Goal: Transaction & Acquisition: Register for event/course

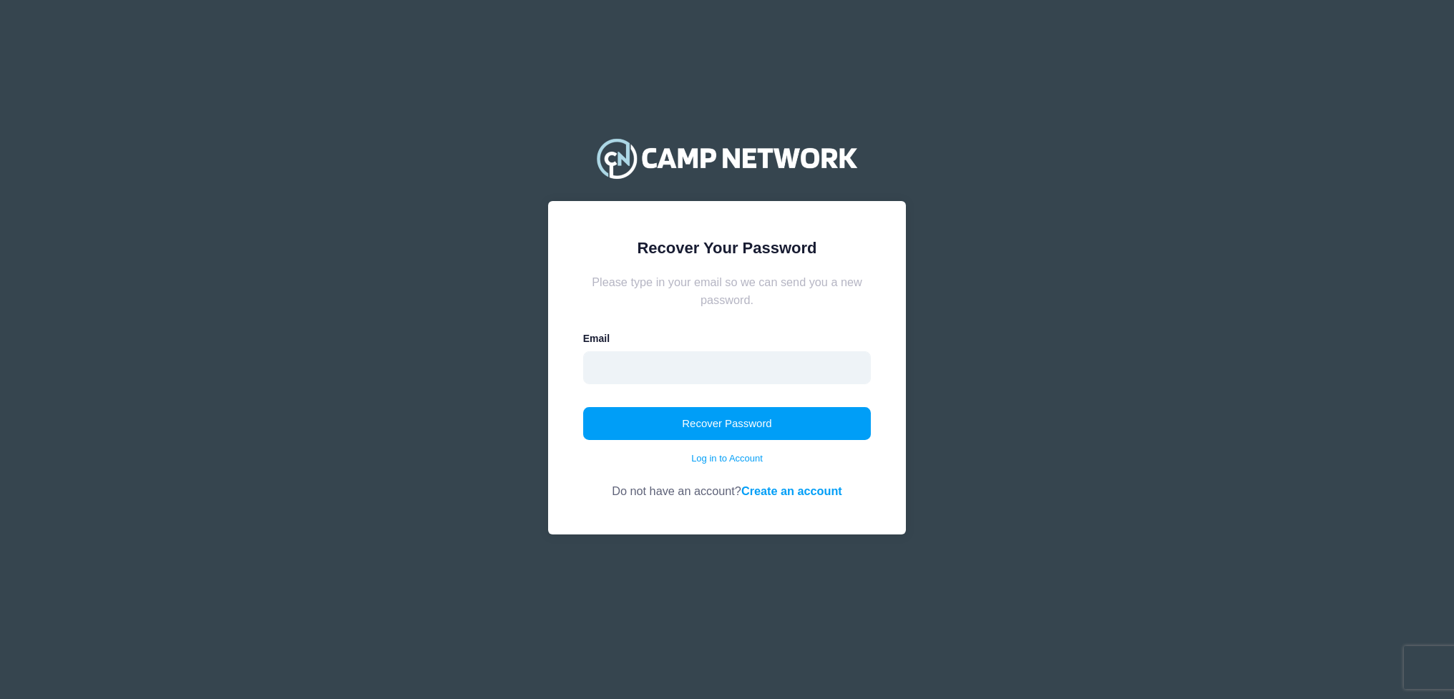
click at [735, 366] on input "email" at bounding box center [727, 367] width 288 height 33
type input "[PERSON_NAME][EMAIL_ADDRESS][PERSON_NAME][DOMAIN_NAME]"
drag, startPoint x: 741, startPoint y: 433, endPoint x: 818, endPoint y: 436, distance: 76.6
click at [741, 432] on button "Recover Password" at bounding box center [727, 423] width 288 height 33
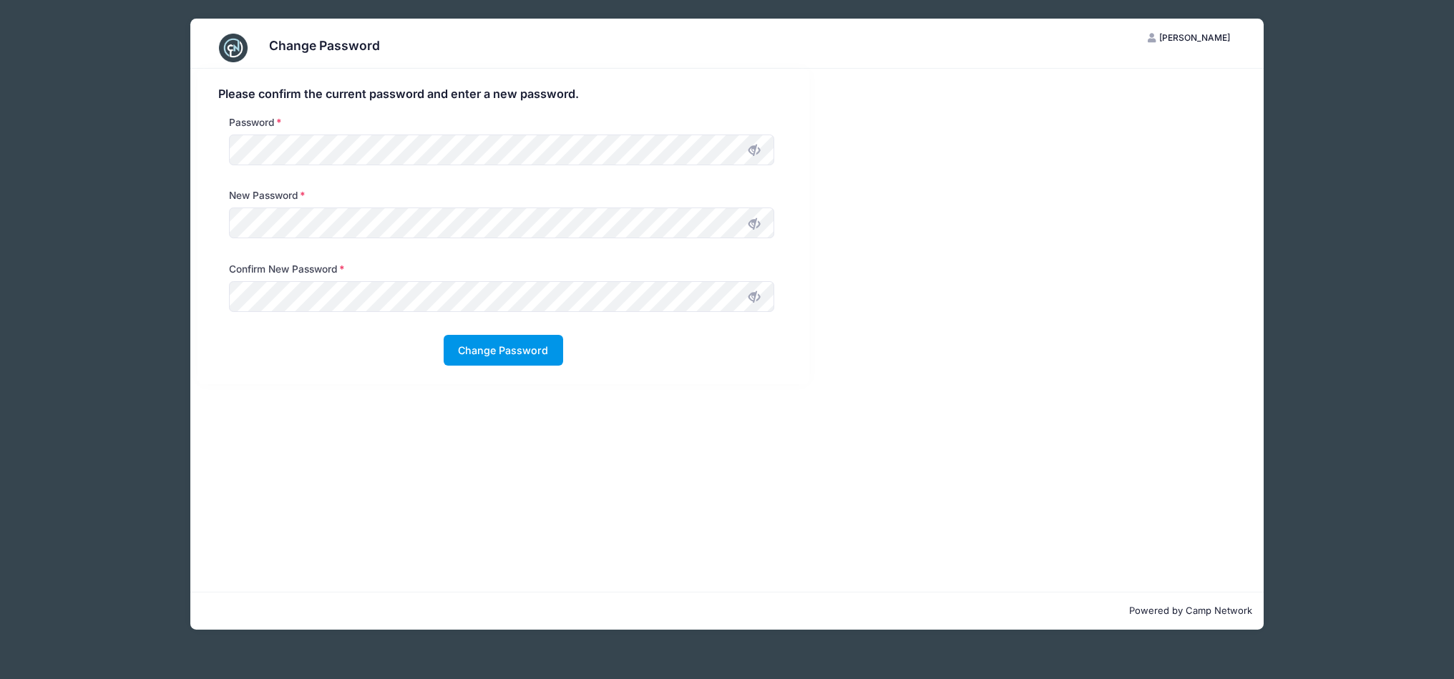
click at [511, 358] on button "Change Password" at bounding box center [503, 350] width 119 height 31
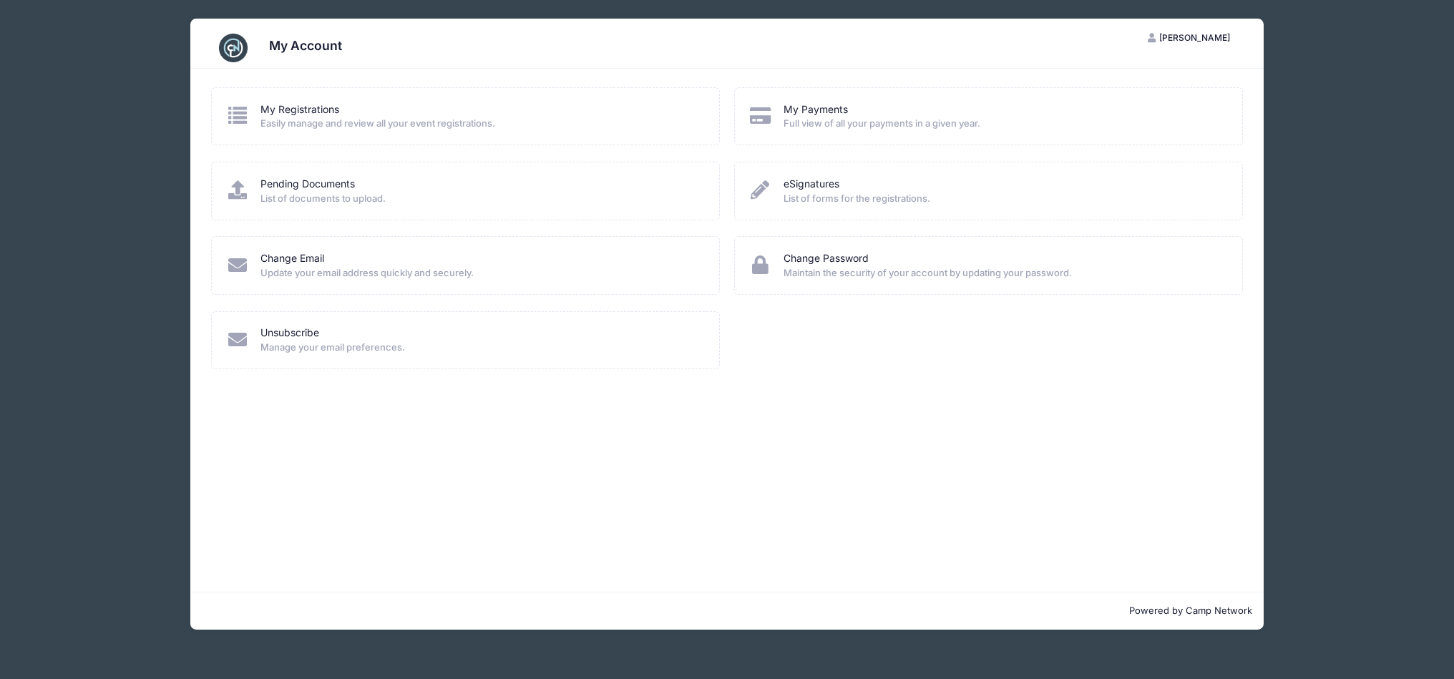
click at [298, 120] on span "Easily manage and review all your event registrations." at bounding box center [480, 124] width 440 height 14
click at [238, 47] on img at bounding box center [233, 48] width 29 height 29
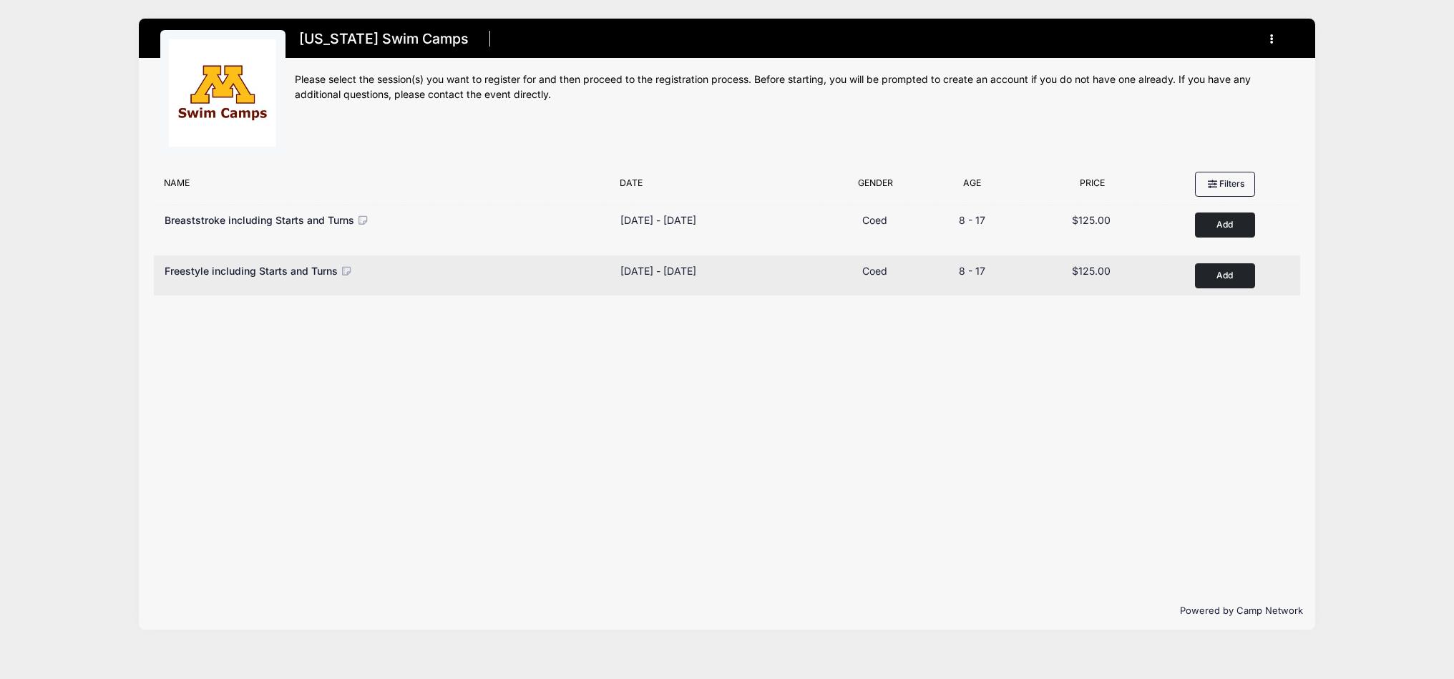
click at [1222, 282] on button "Add to Cart" at bounding box center [1225, 275] width 60 height 25
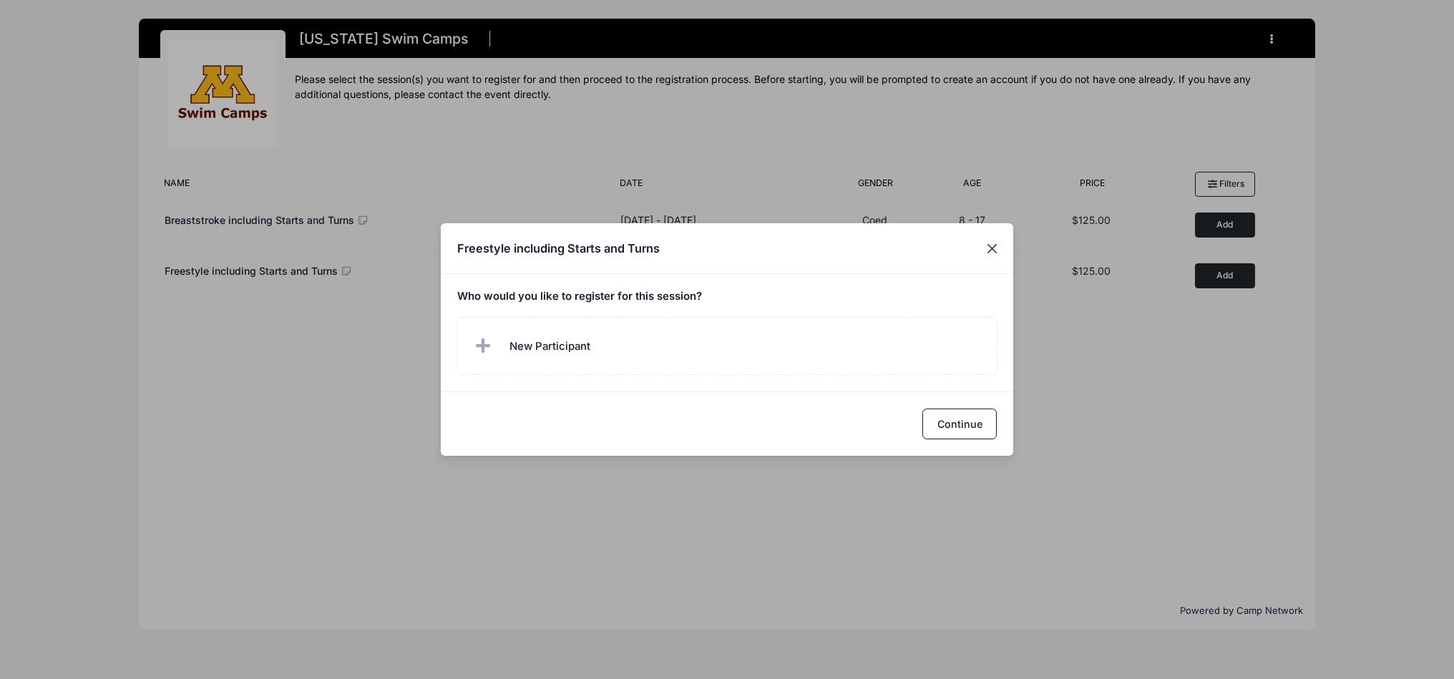
click at [989, 249] on button "Close" at bounding box center [992, 248] width 26 height 26
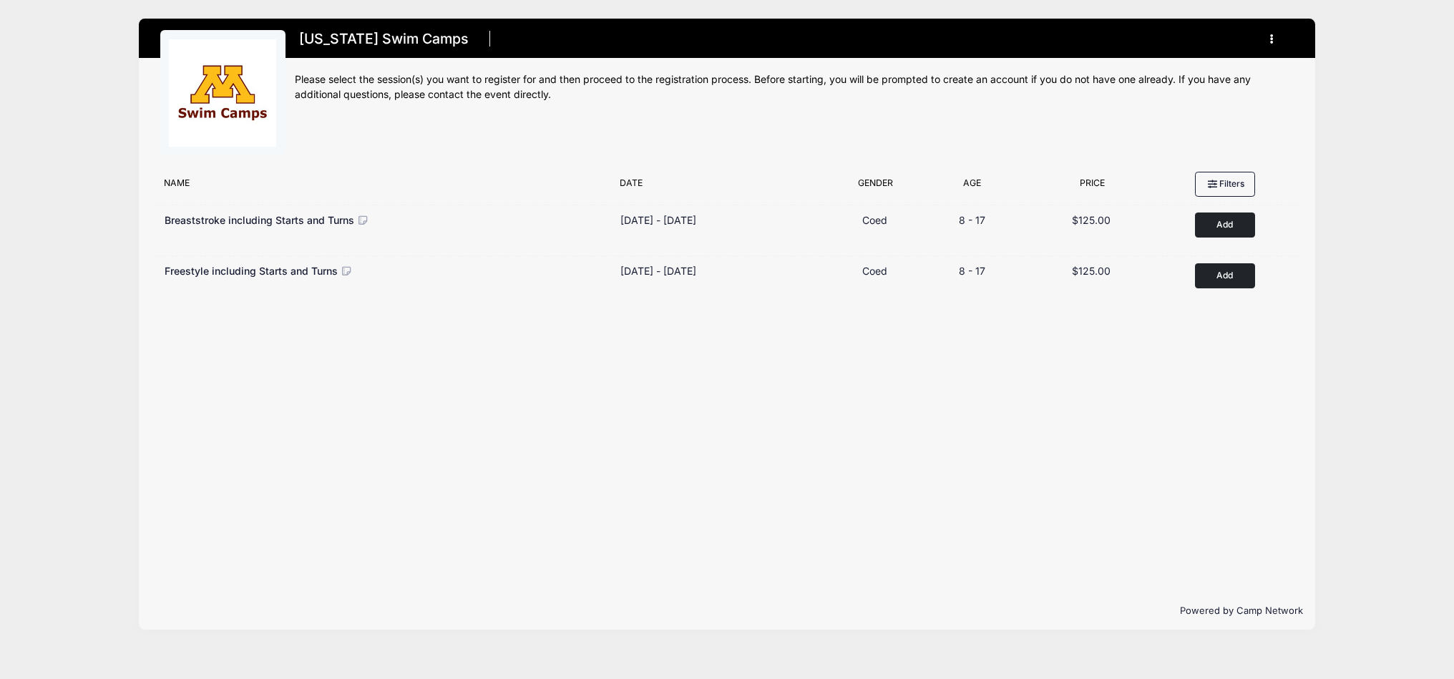
click at [1271, 39] on icon "button" at bounding box center [1275, 39] width 11 height 0
click at [1205, 75] on link "My Account" at bounding box center [1204, 74] width 165 height 27
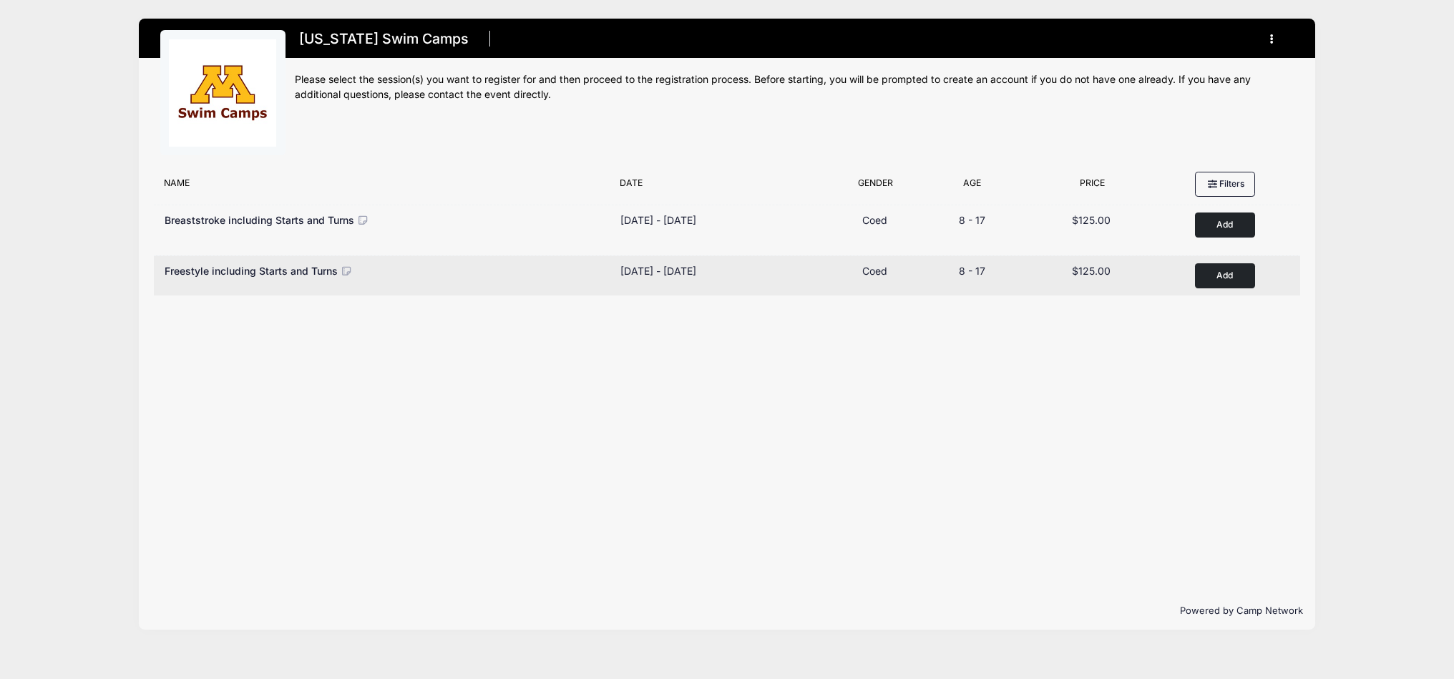
click at [1215, 279] on button "Add to Cart" at bounding box center [1225, 275] width 60 height 25
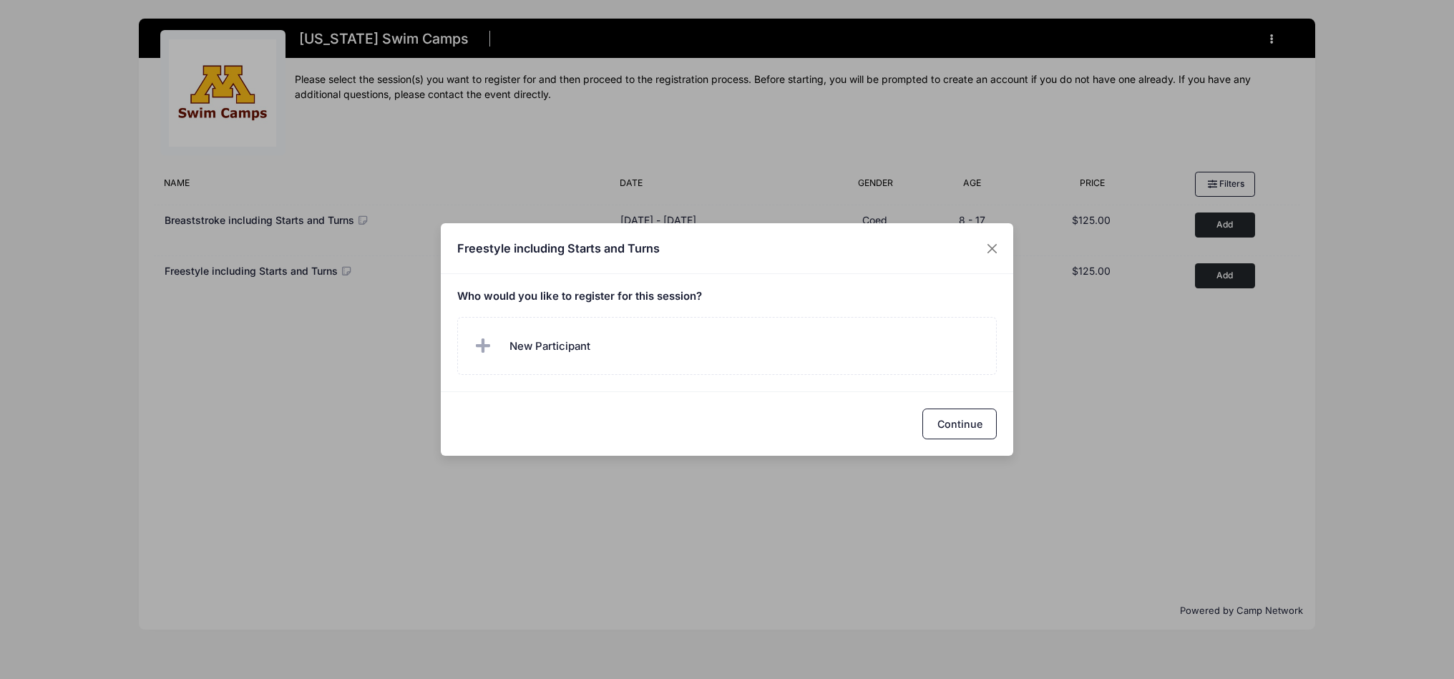
click at [600, 302] on h5 "Who would you like to register for this session?" at bounding box center [727, 296] width 540 height 13
click at [552, 339] on span "New Participant" at bounding box center [549, 346] width 81 height 16
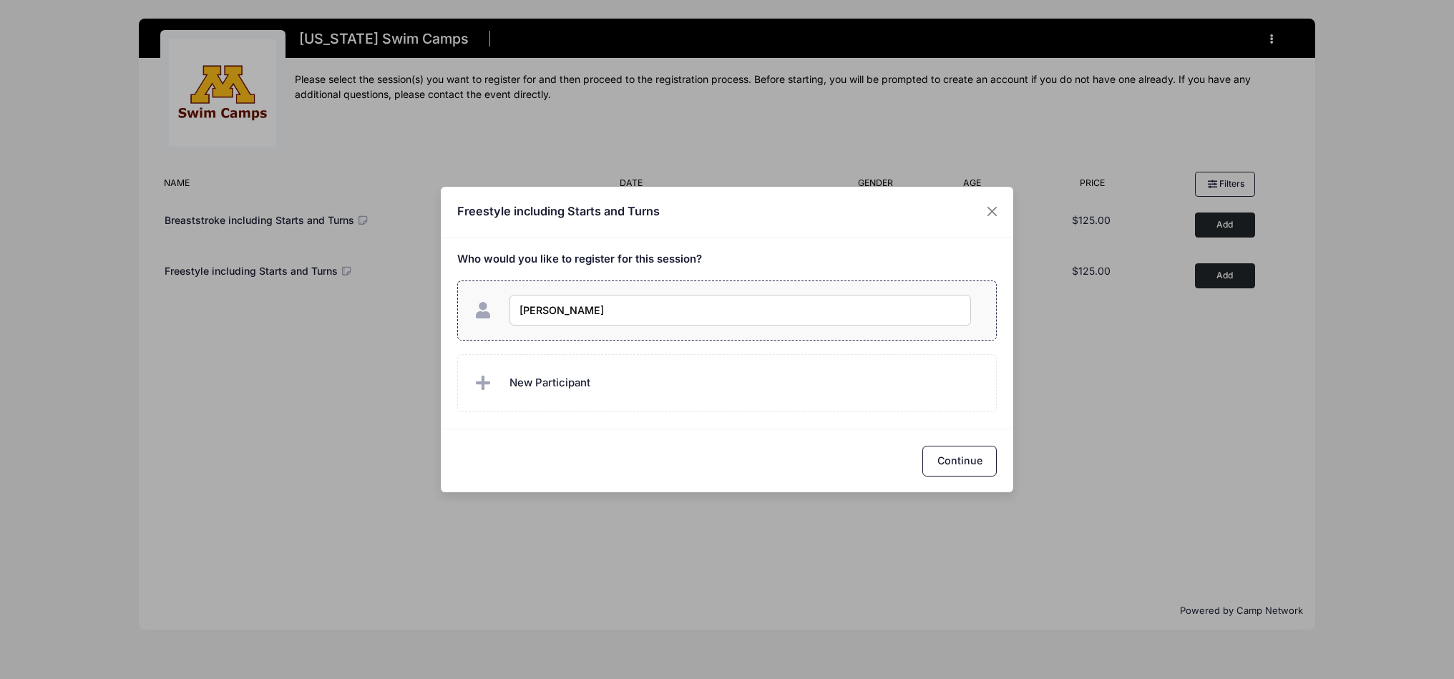
type input "Elena Mendoza"
checkbox input "true"
click at [953, 461] on button "Continue" at bounding box center [959, 461] width 74 height 31
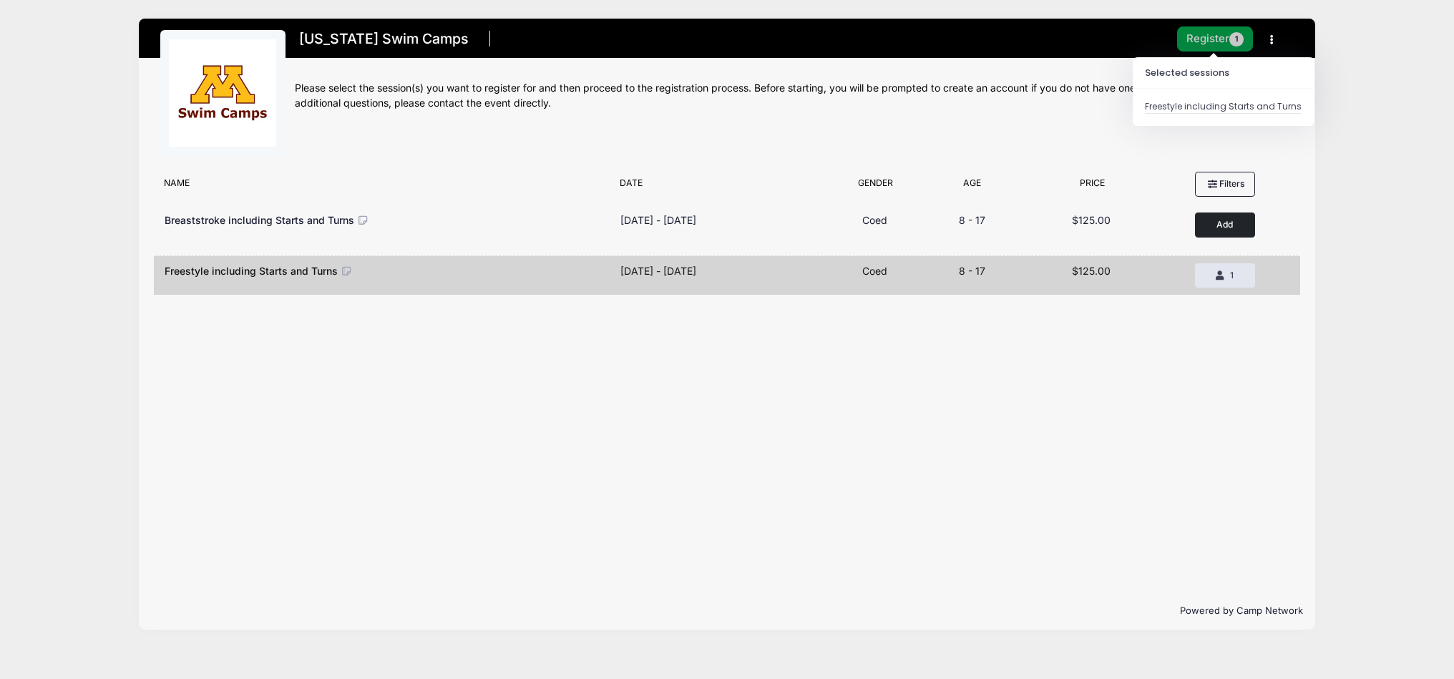
click at [1213, 39] on button "Register 1" at bounding box center [1215, 38] width 76 height 25
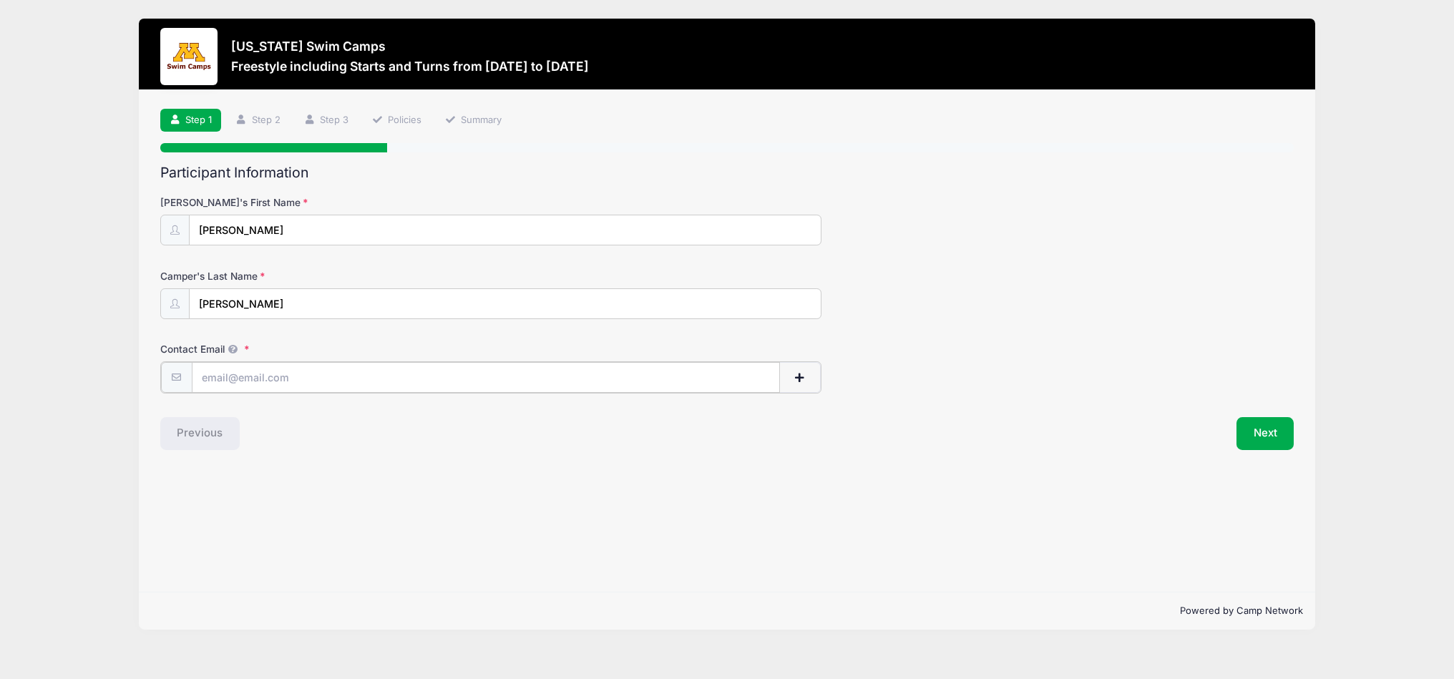
type input "[PERSON_NAME][EMAIL_ADDRESS][PERSON_NAME][DOMAIN_NAME]"
click at [1266, 427] on button "Next" at bounding box center [1265, 432] width 58 height 33
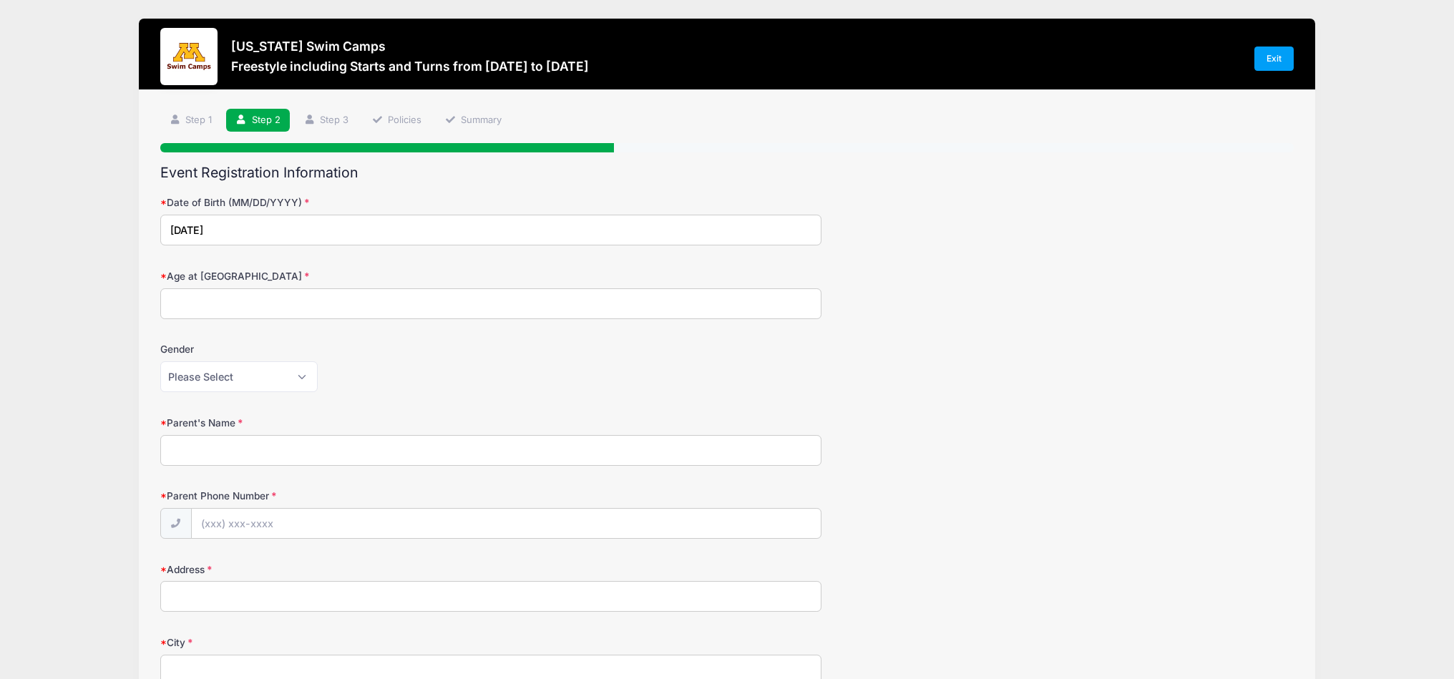
type input "09/06/12"
click at [240, 303] on input "Age at Camp" at bounding box center [490, 303] width 661 height 31
type input "13"
select select "Female"
type input "[PERSON_NAME]"
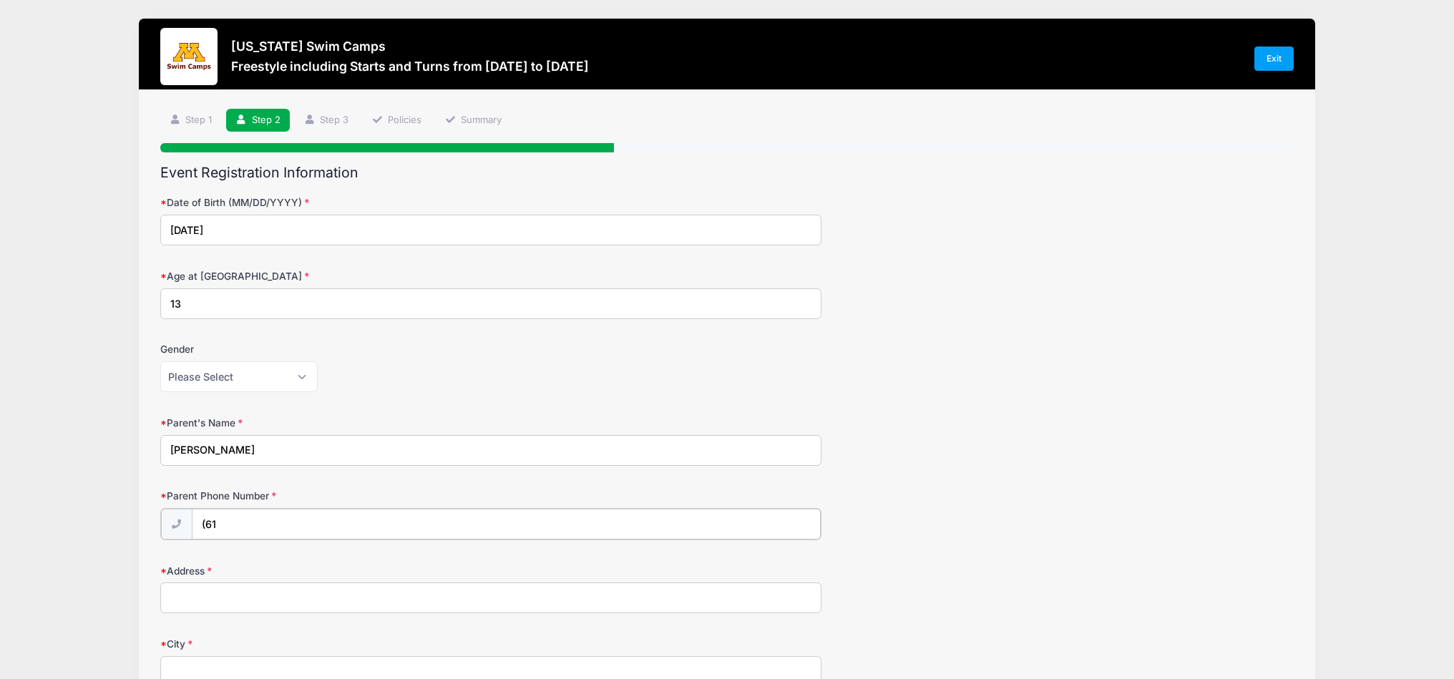
type input "(612"
type input "(612) 578-9323"
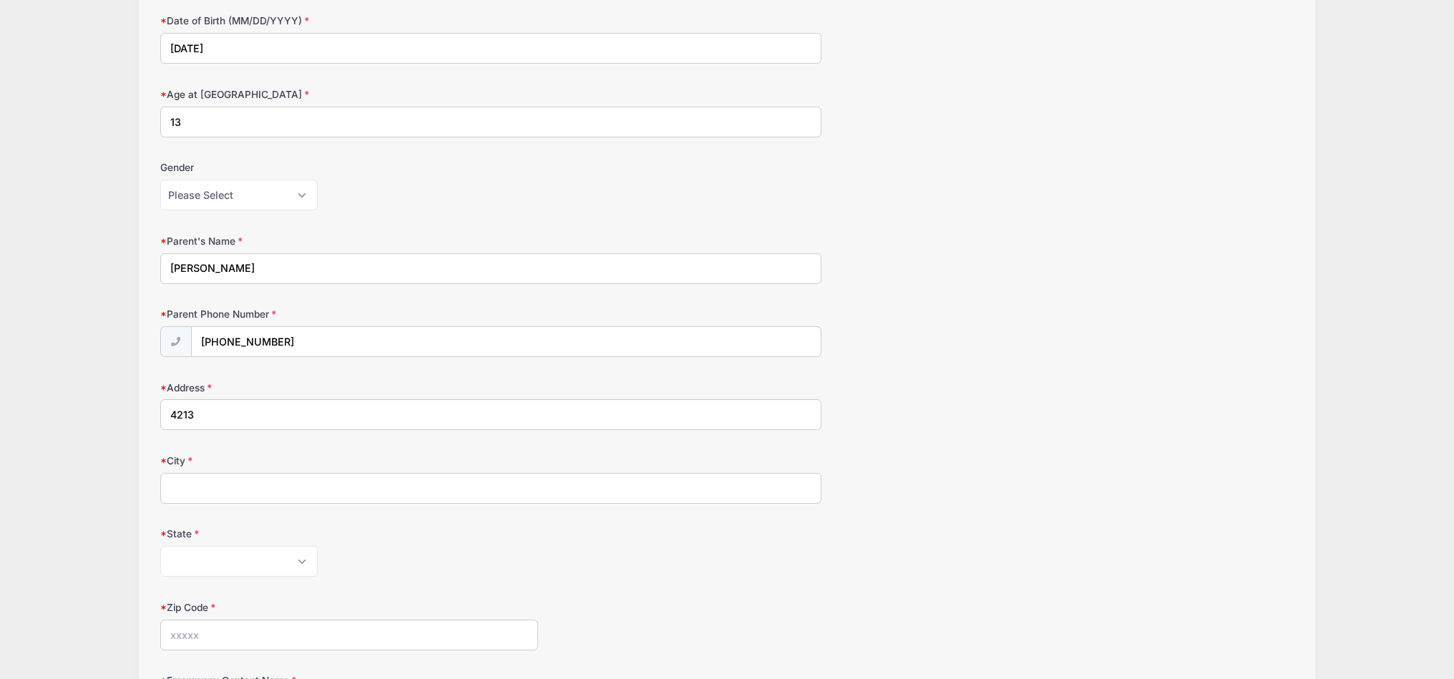
scroll to position [175, 0]
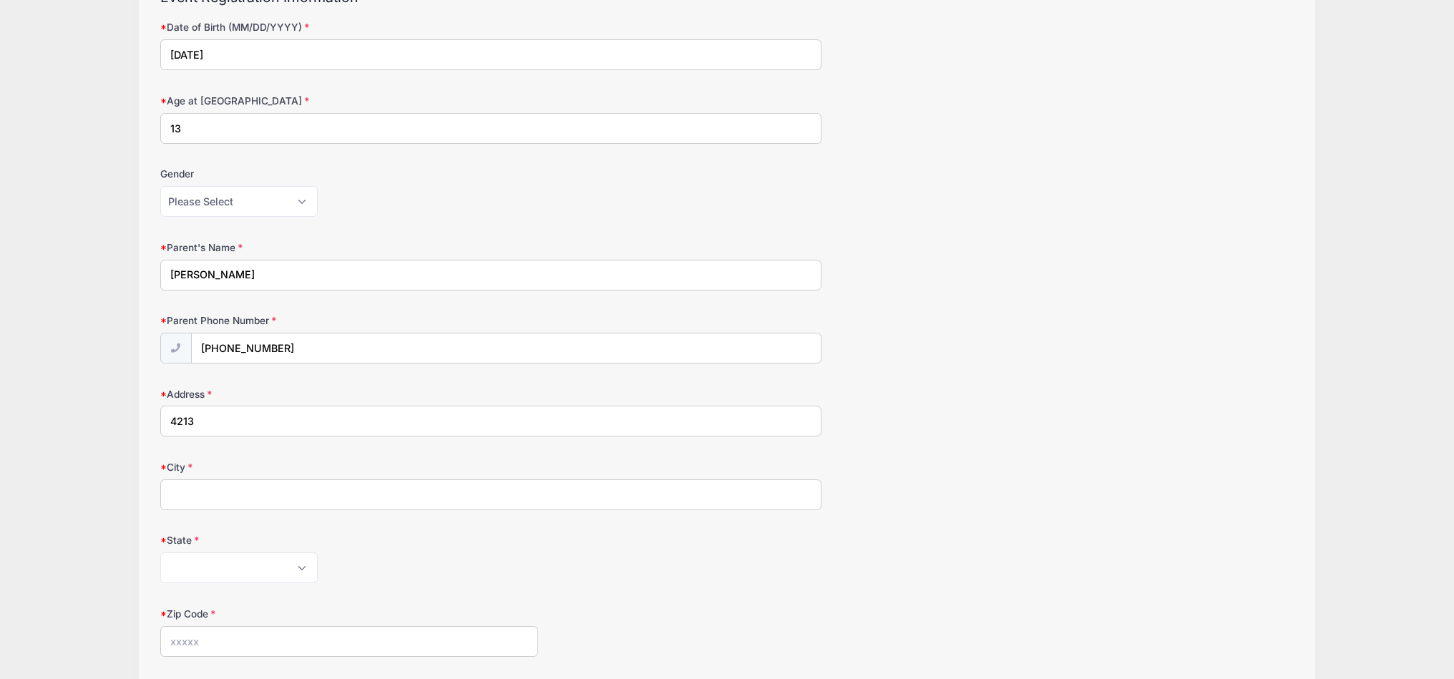
type input "4213"
type input "4213 Washburn Ave S"
type input "Minneapolis"
select select "MN"
type input "55410"
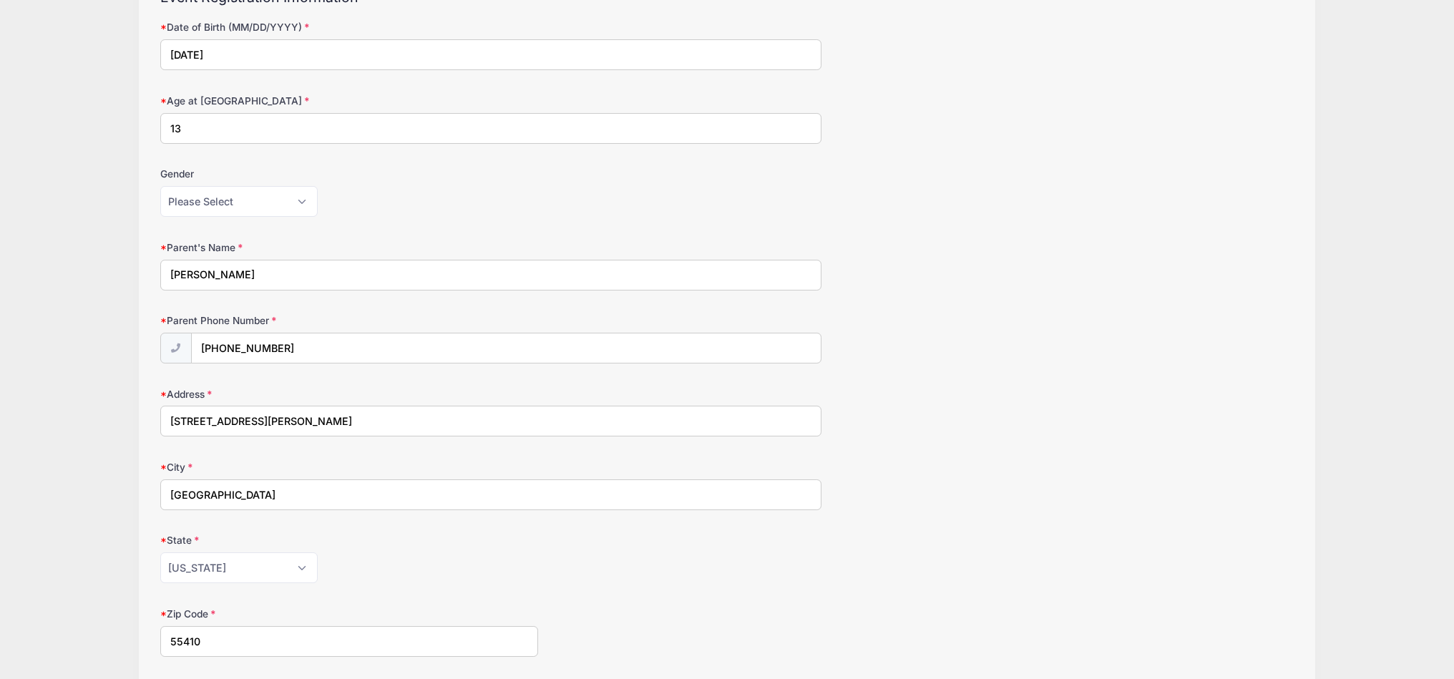
type input "Jessica Mendoza"
type input "(612) 578-9323"
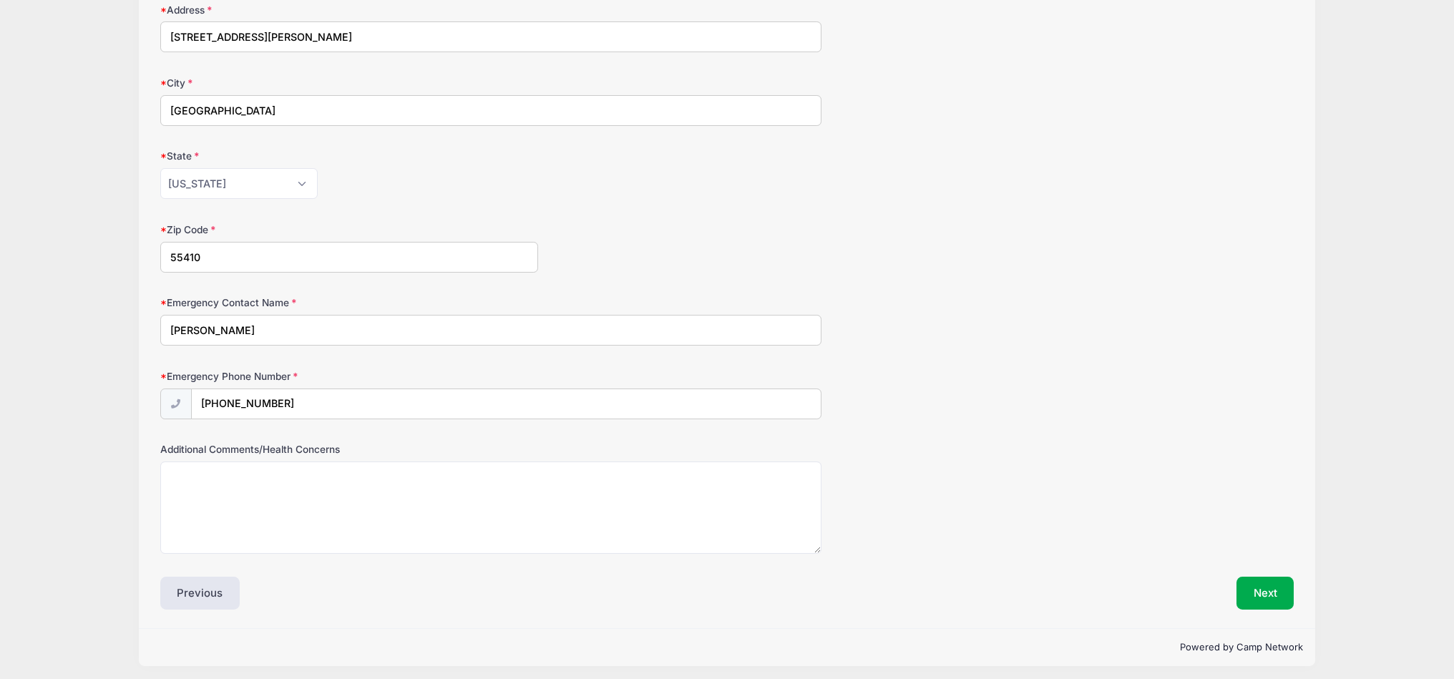
scroll to position [559, 0]
click at [1249, 586] on button "Next" at bounding box center [1265, 593] width 58 height 33
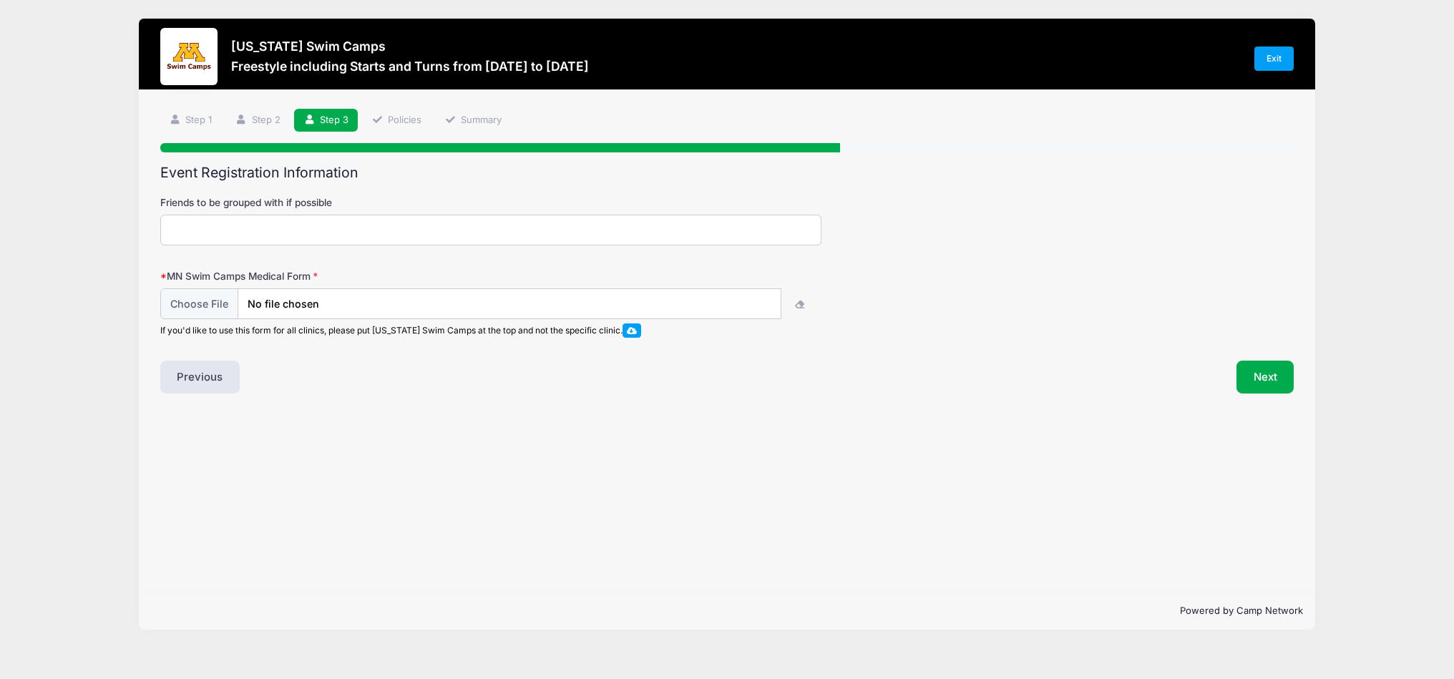
scroll to position [0, 0]
click at [290, 234] on input "Friends to be grouped with if possible" at bounding box center [490, 230] width 661 height 31
type input "Scarlett Rosen"
click at [536, 375] on div "Previous" at bounding box center [440, 377] width 574 height 33
click at [1281, 65] on link "Exit" at bounding box center [1274, 59] width 40 height 24
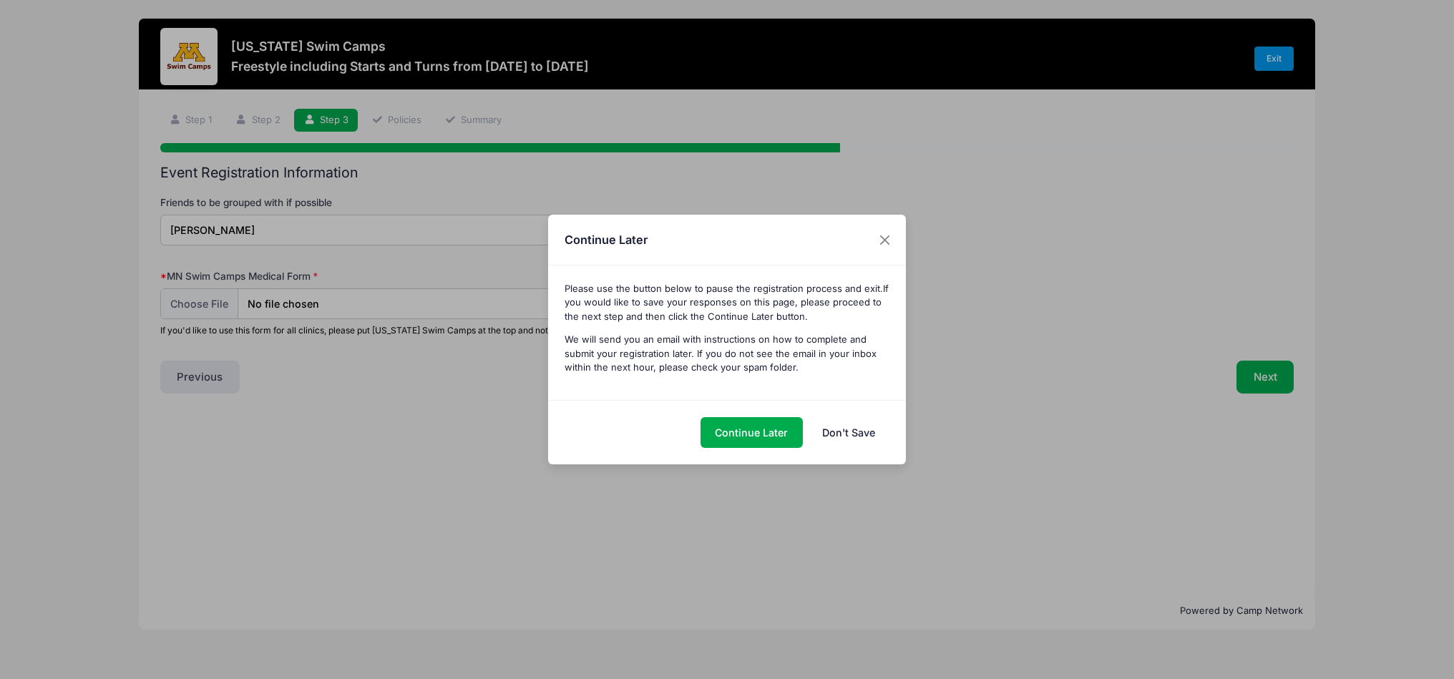
click at [838, 435] on link "Don't Save" at bounding box center [848, 432] width 82 height 31
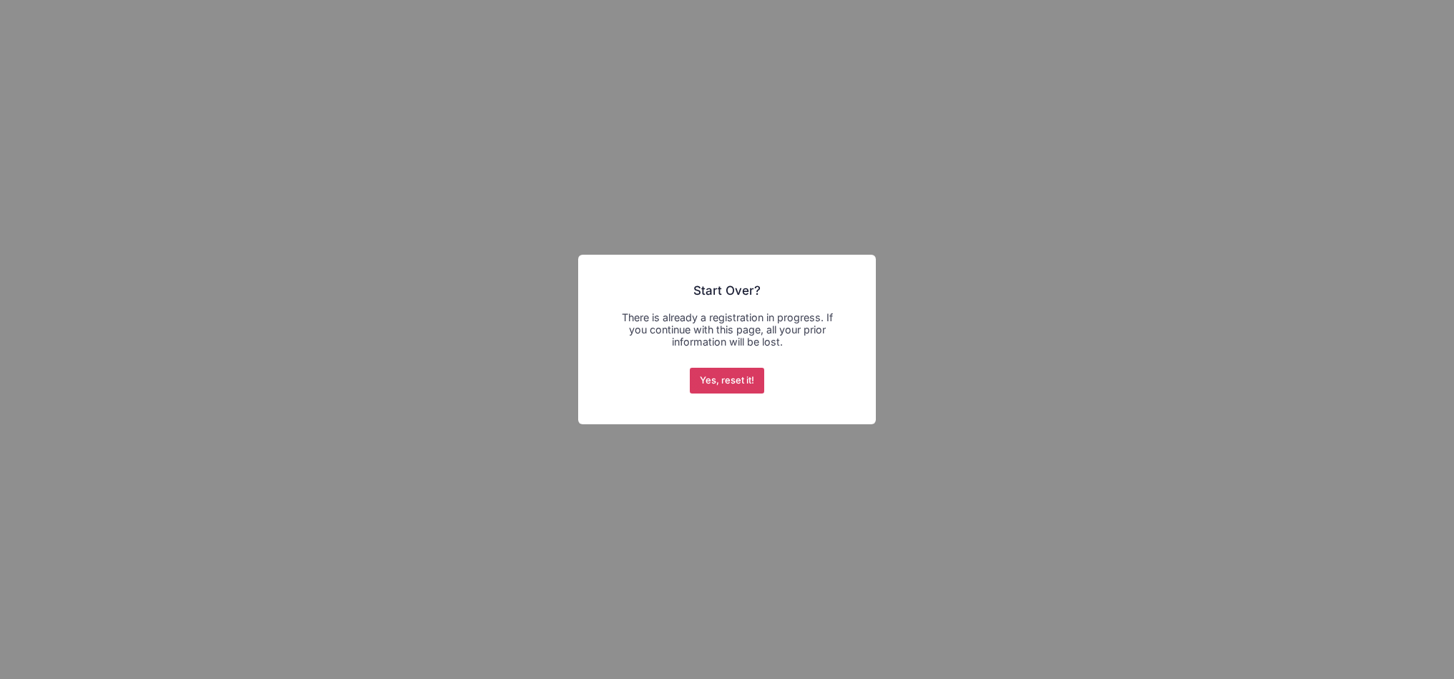
drag, startPoint x: 754, startPoint y: 384, endPoint x: 753, endPoint y: 372, distance: 12.2
click at [753, 384] on button "Yes, reset it!" at bounding box center [727, 381] width 75 height 26
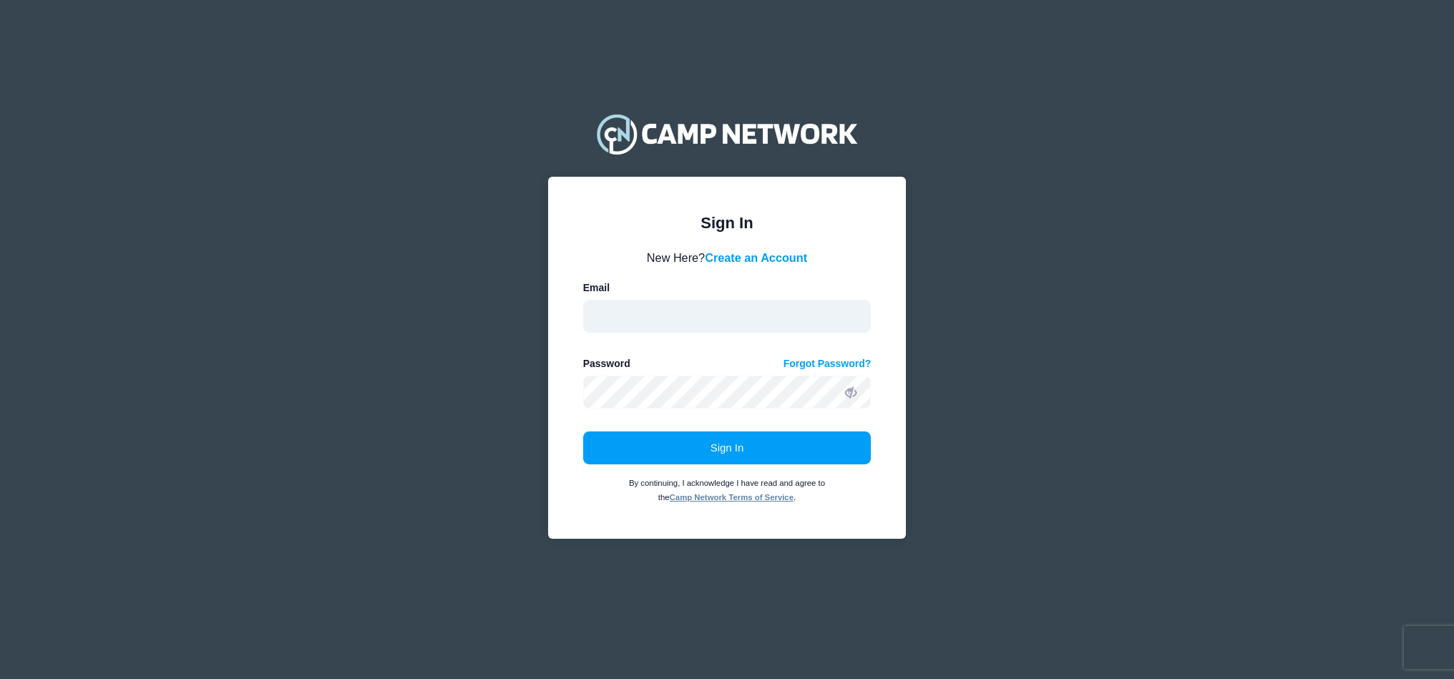
type input "jessica.r.mendoza@gmail.com"
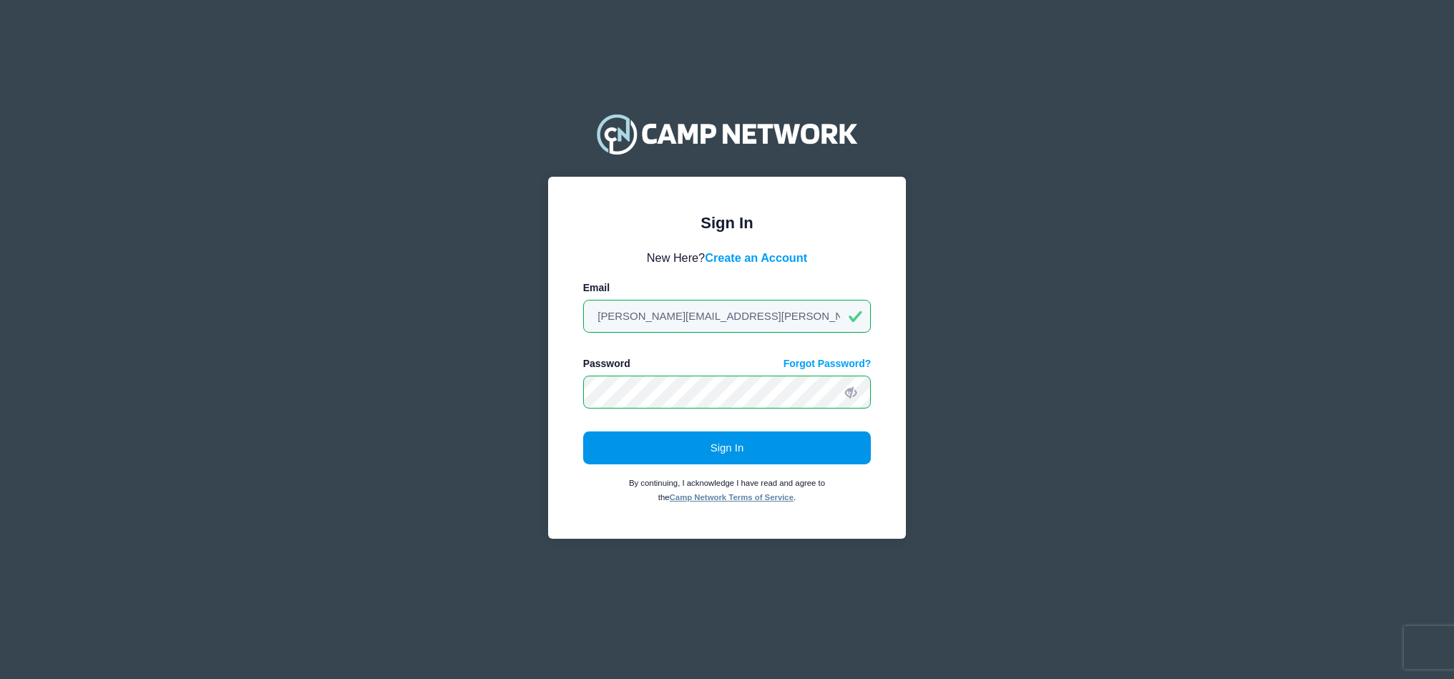
click at [745, 448] on button "Sign In" at bounding box center [727, 447] width 288 height 33
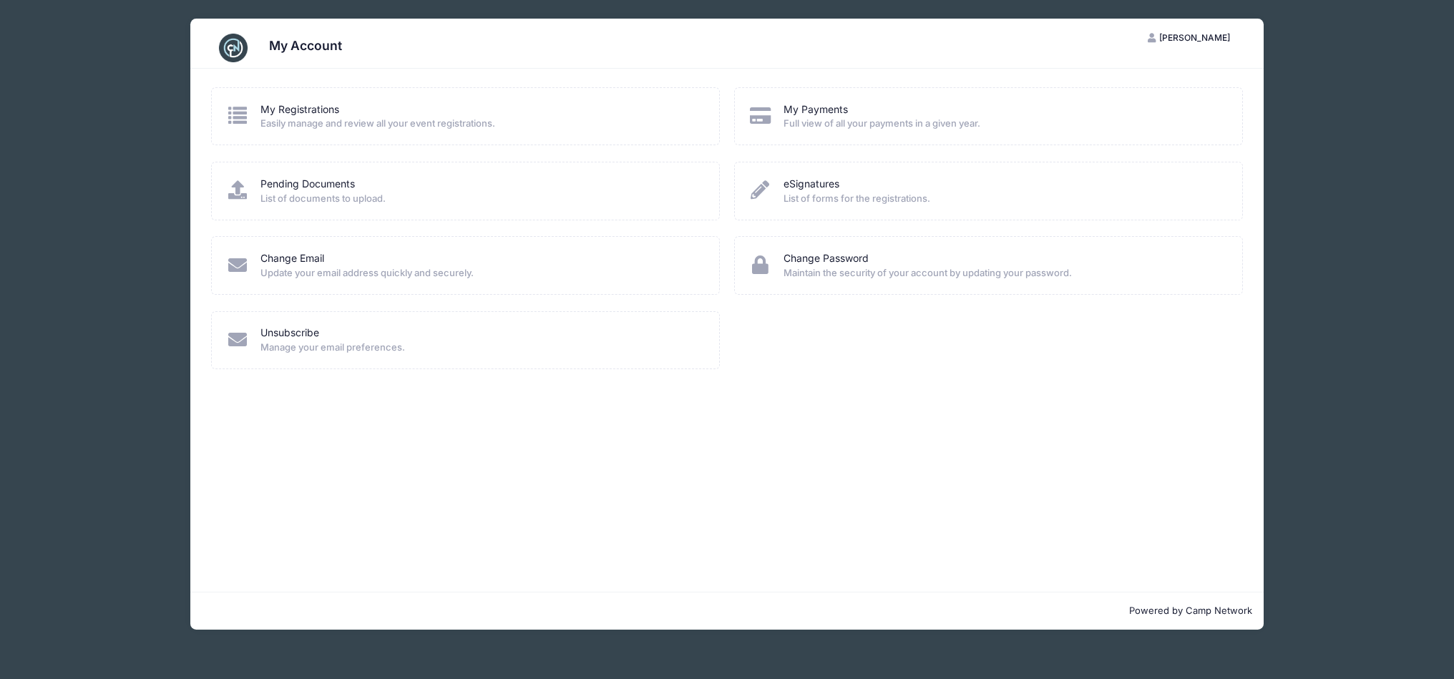
click at [339, 129] on span "Easily manage and review all your event registrations." at bounding box center [480, 124] width 440 height 14
click at [245, 111] on icon at bounding box center [238, 115] width 24 height 19
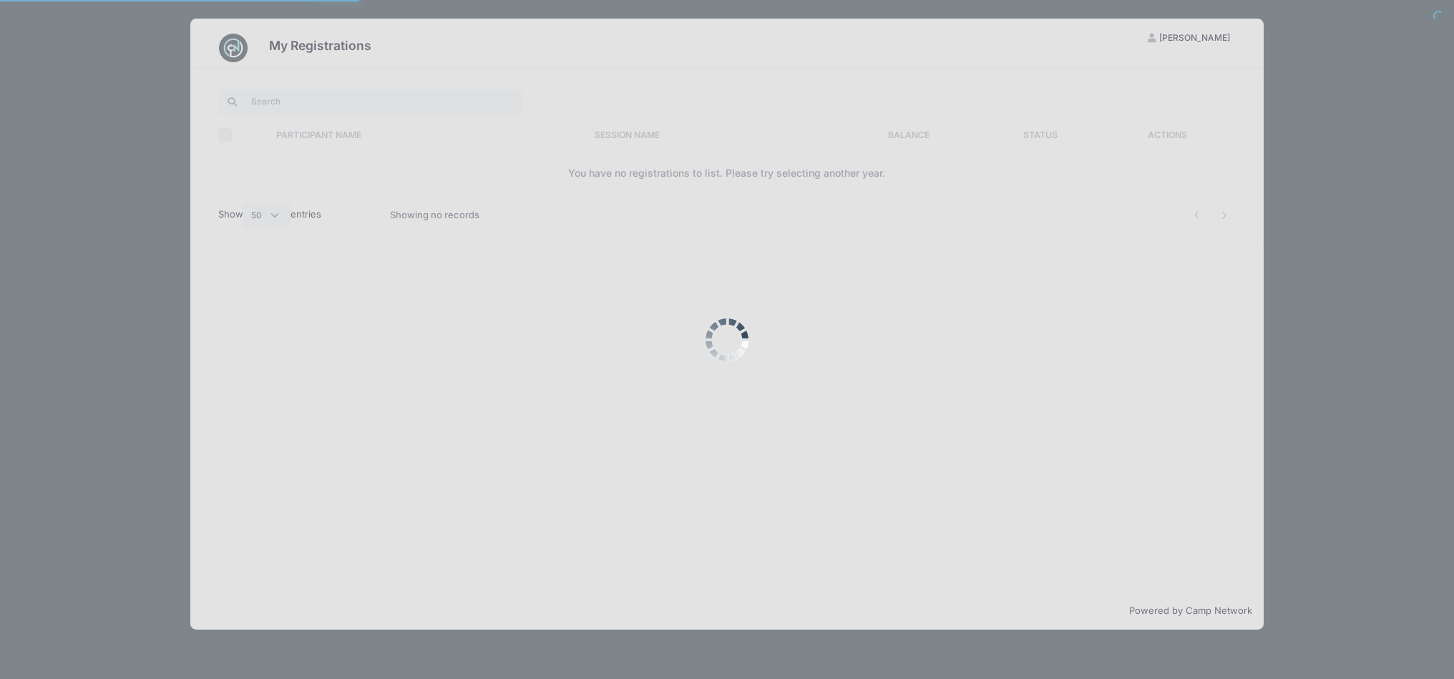
select select "50"
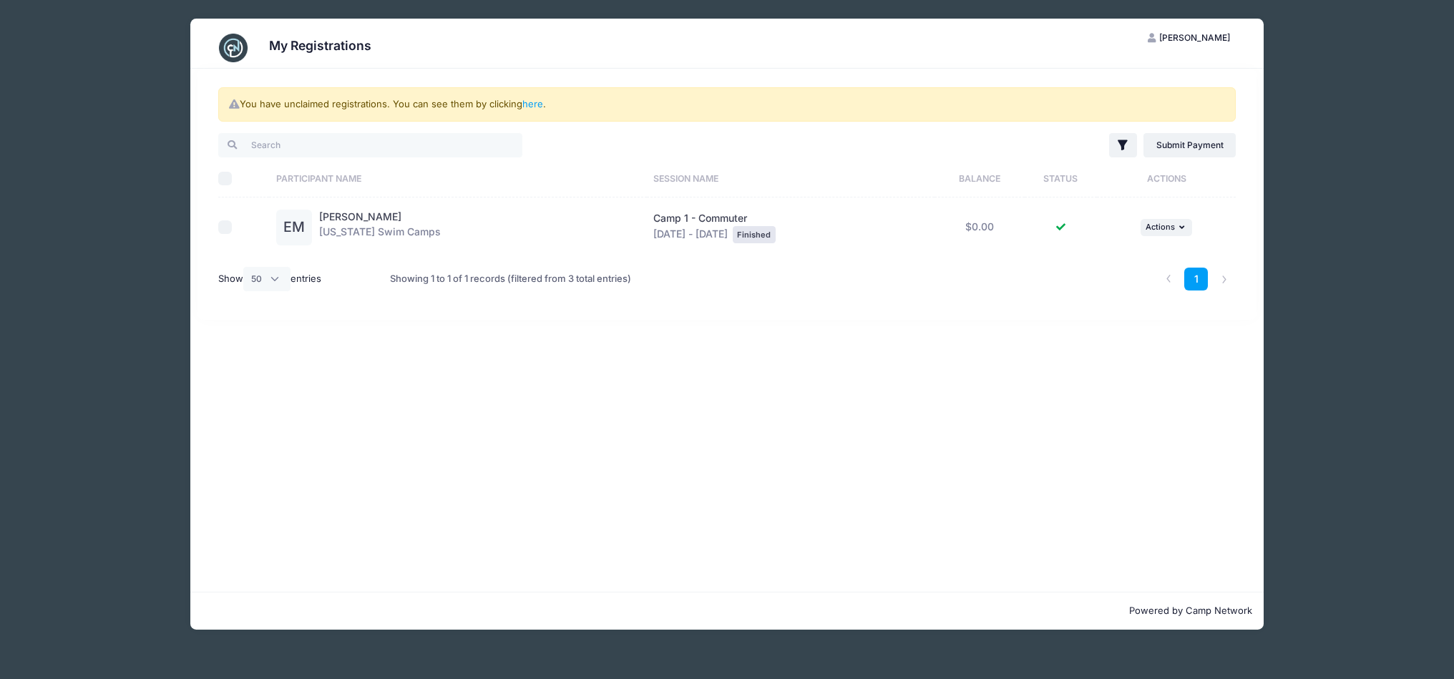
click at [231, 227] on input "checkbox" at bounding box center [225, 227] width 14 height 14
checkbox input "true"
click at [524, 104] on link "here" at bounding box center [532, 103] width 21 height 11
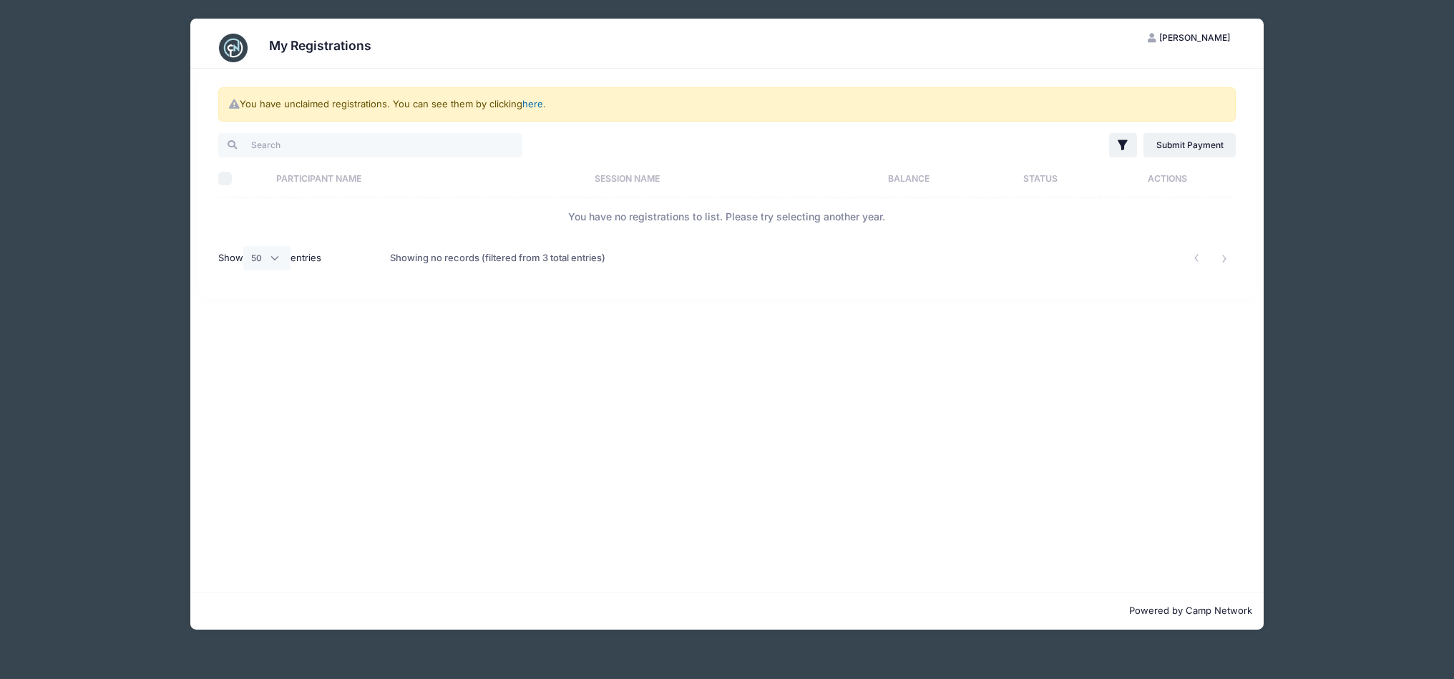
click at [527, 107] on link "here" at bounding box center [532, 103] width 21 height 11
click at [530, 104] on link "here" at bounding box center [532, 103] width 21 height 11
click at [225, 180] on input "Select All" at bounding box center [225, 179] width 14 height 14
checkbox input "true"
click at [234, 49] on img at bounding box center [233, 48] width 29 height 29
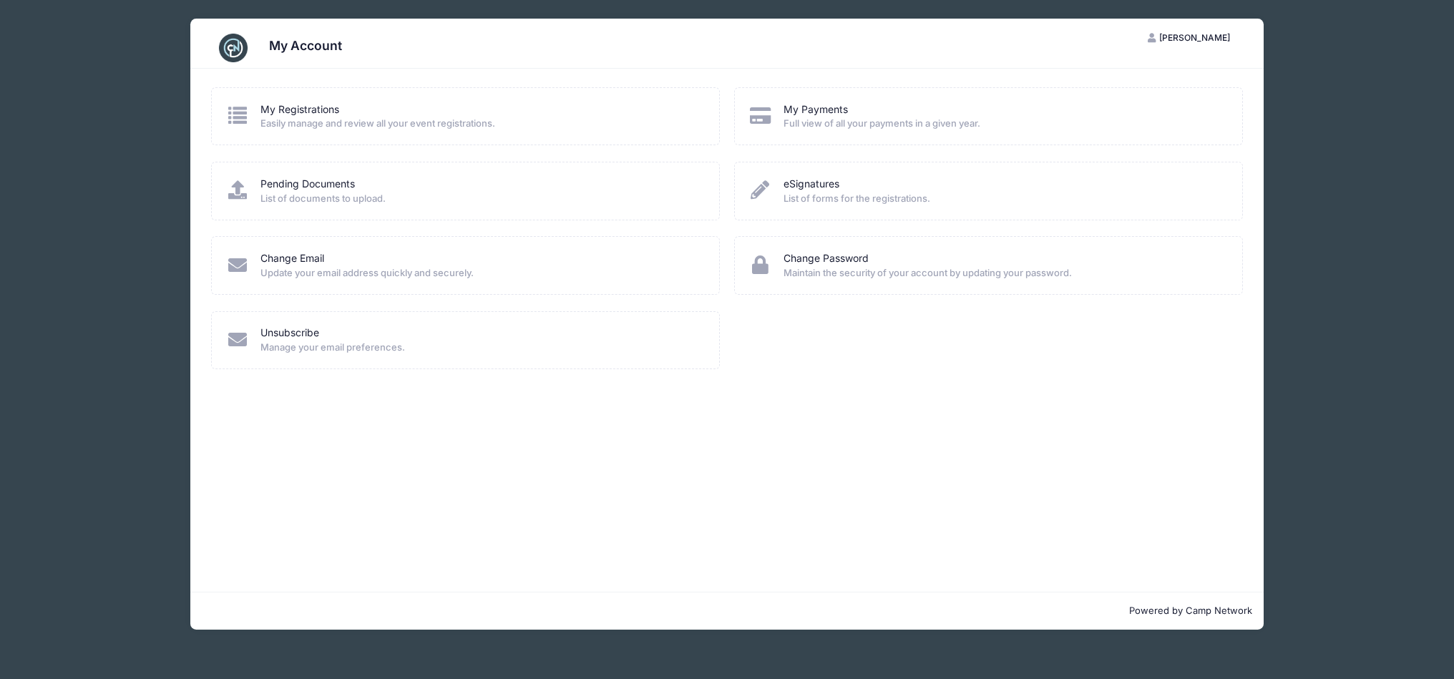
click at [308, 127] on span "Easily manage and review all your event registrations." at bounding box center [480, 124] width 440 height 14
click at [348, 117] on span "Easily manage and review all your event registrations." at bounding box center [480, 124] width 440 height 14
click at [241, 113] on icon at bounding box center [238, 115] width 24 height 19
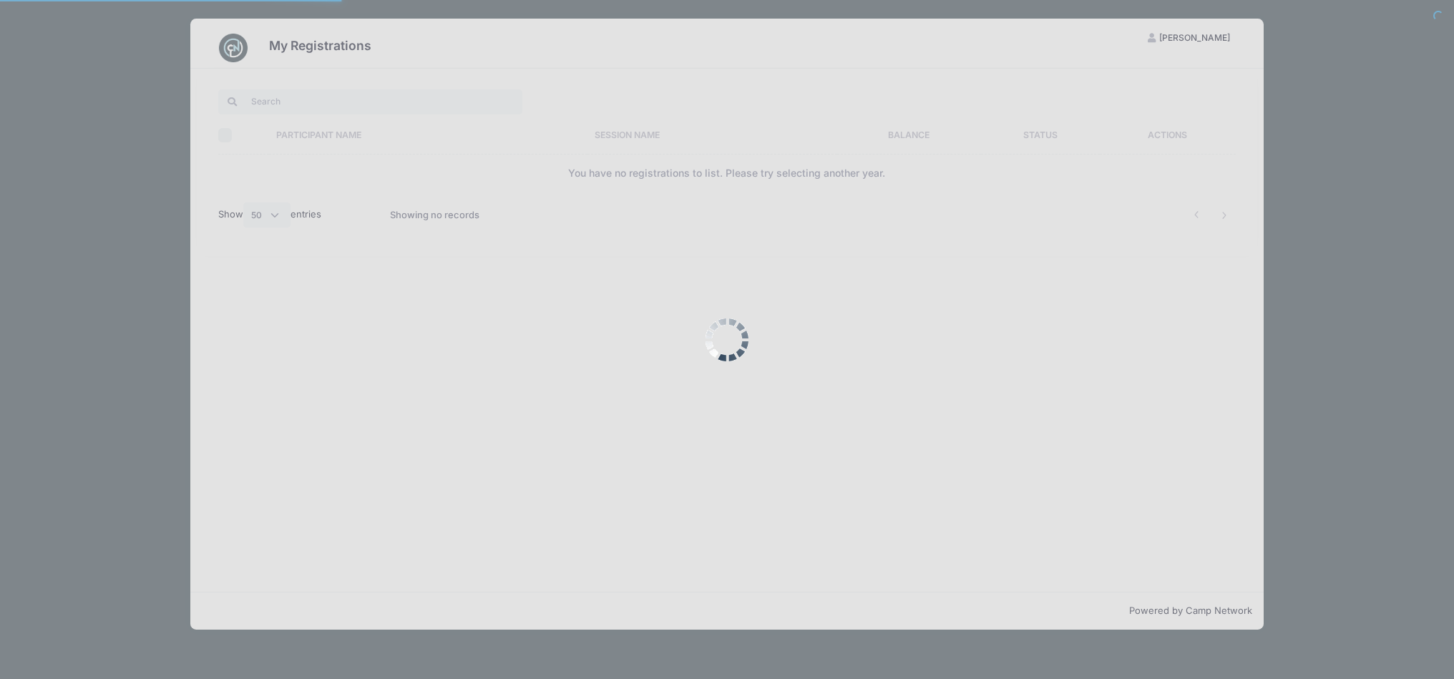
select select "50"
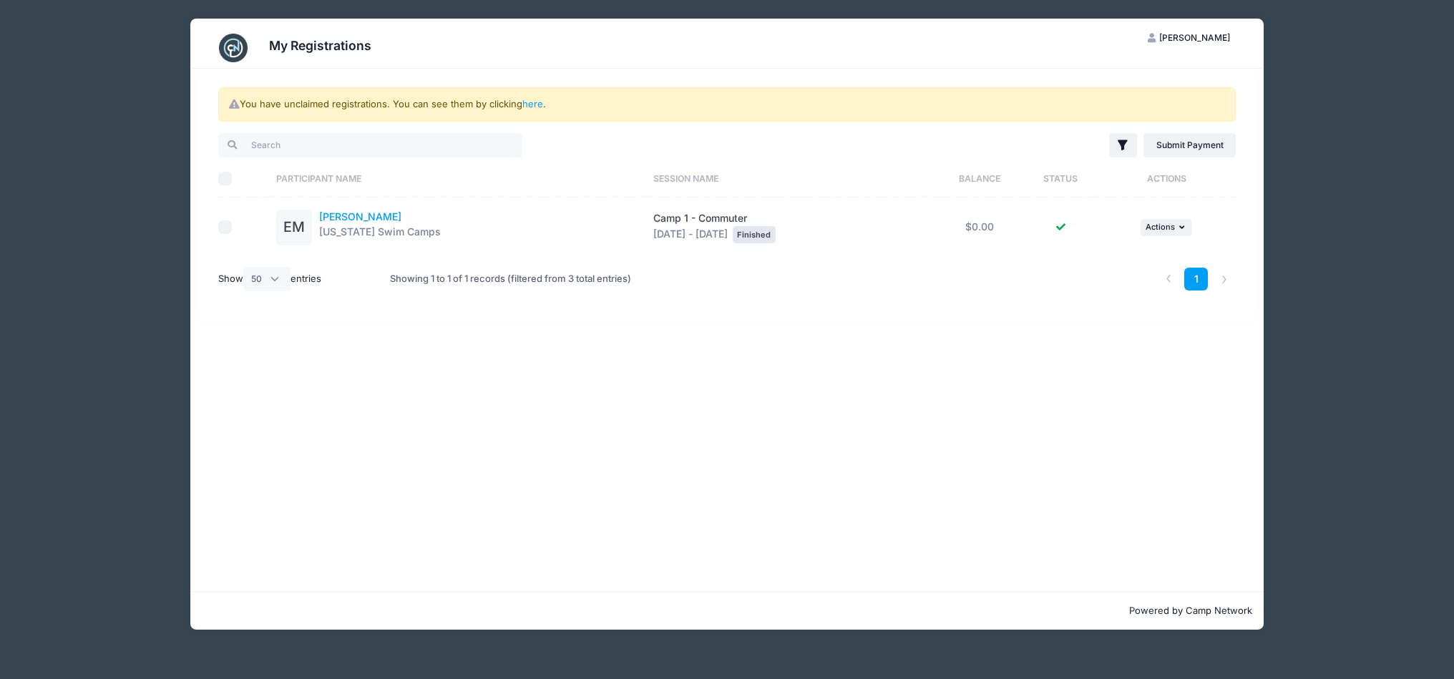
click at [327, 215] on link "[PERSON_NAME]" at bounding box center [360, 216] width 82 height 12
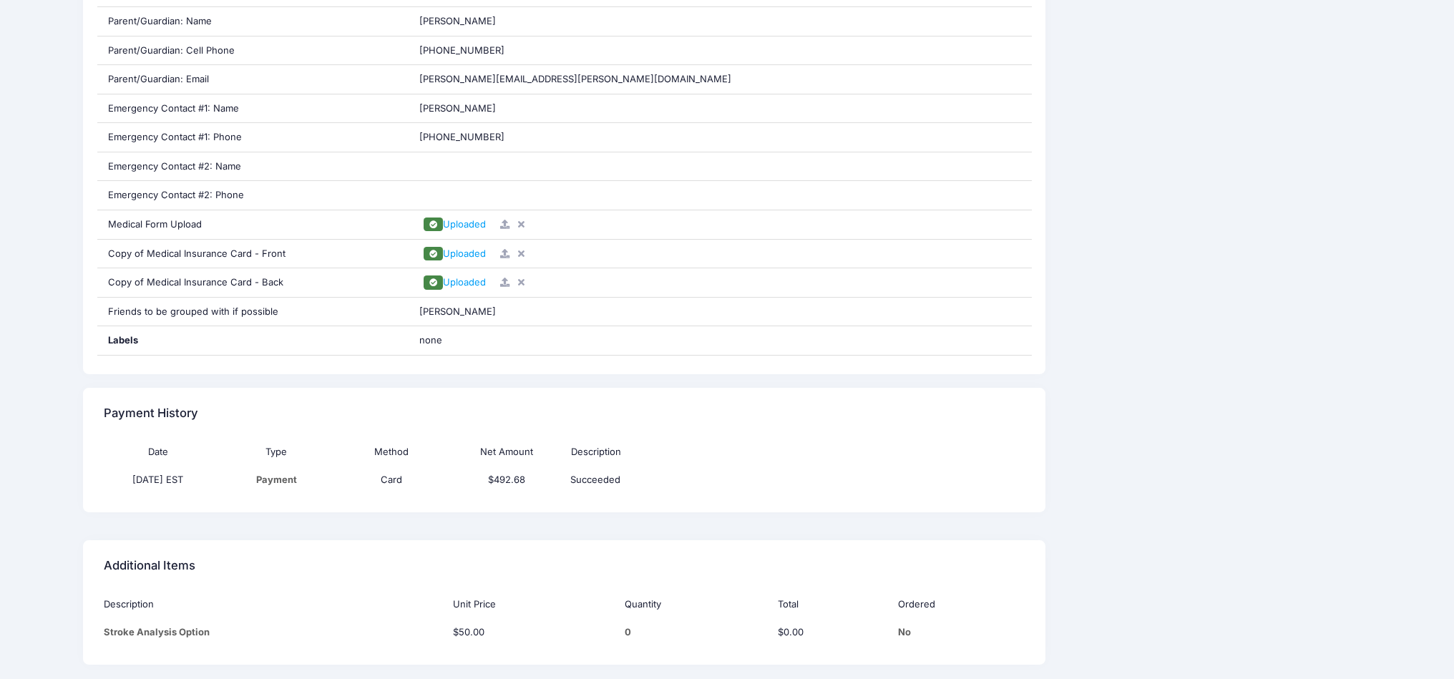
scroll to position [745, 0]
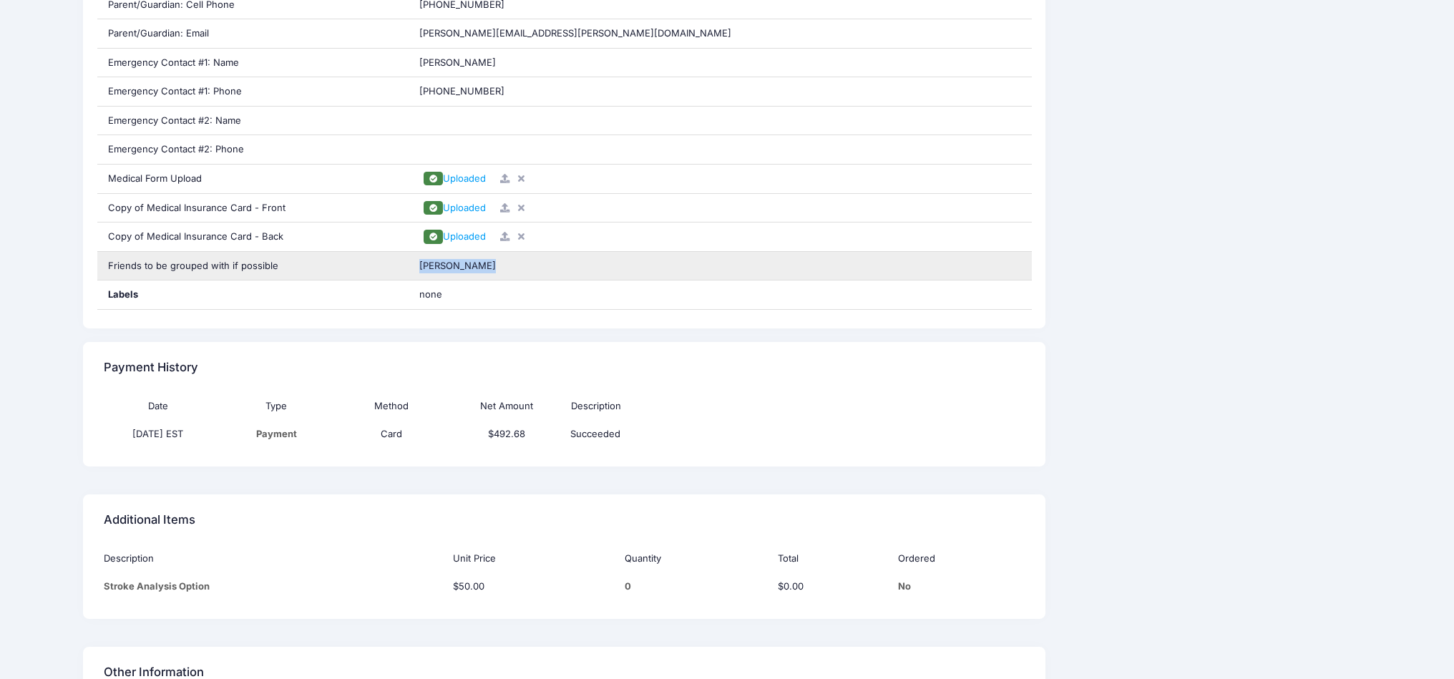
drag, startPoint x: 497, startPoint y: 260, endPoint x: 418, endPoint y: 258, distance: 79.4
click at [418, 258] on div "[PERSON_NAME]" at bounding box center [720, 266] width 623 height 29
copy span "[PERSON_NAME]"
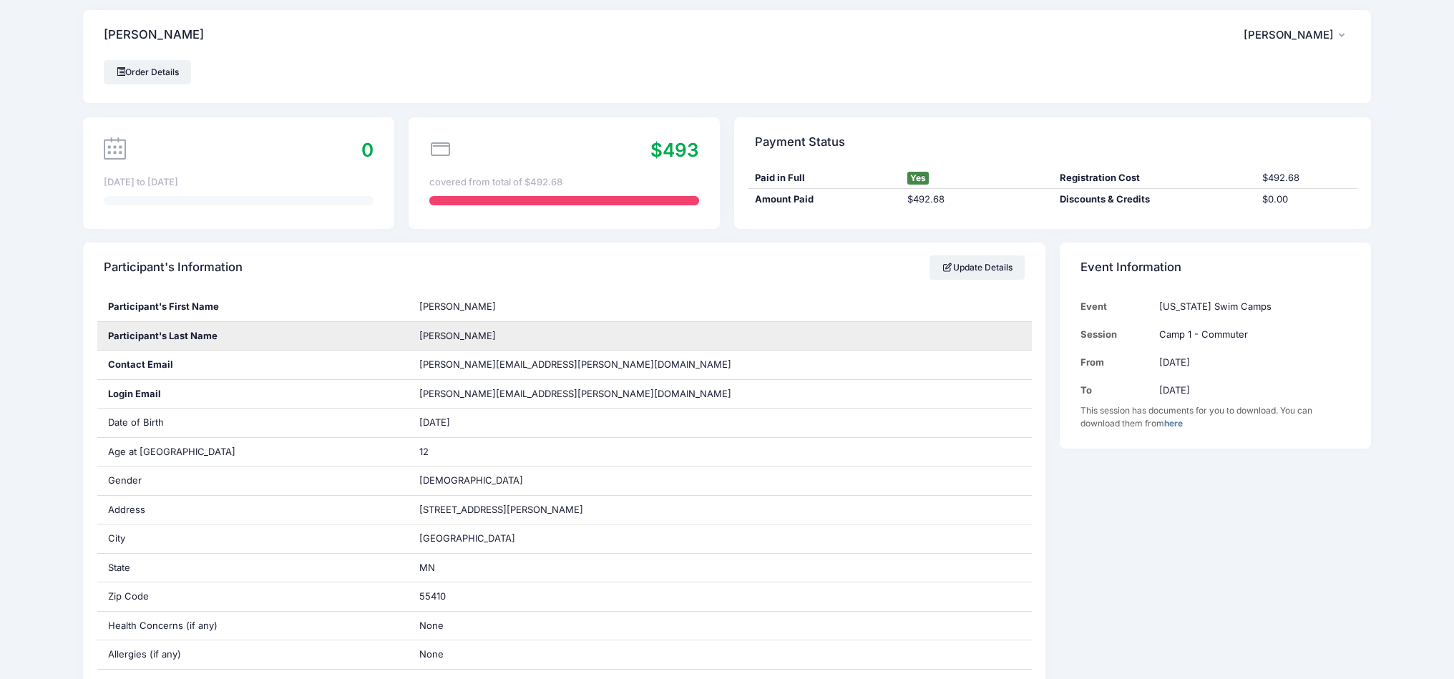
scroll to position [0, 0]
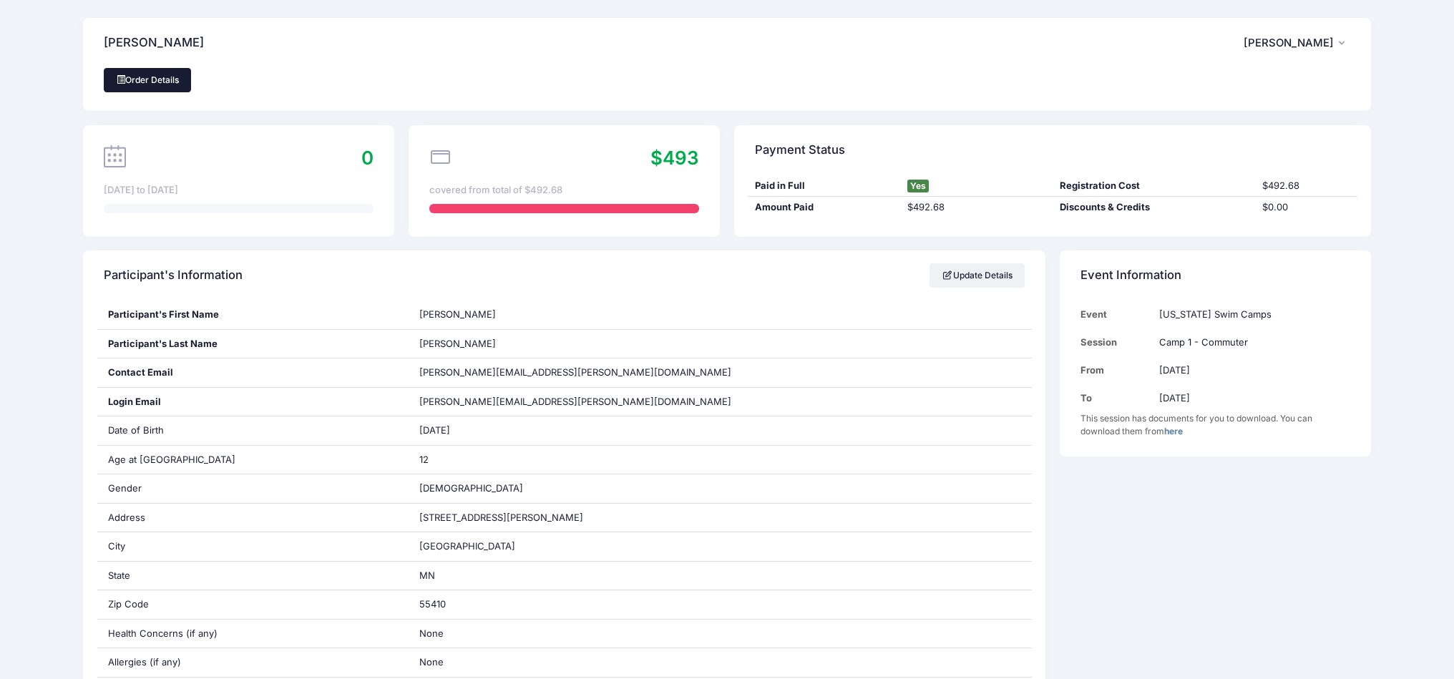
click at [145, 87] on link "Order Details" at bounding box center [147, 80] width 87 height 24
drag, startPoint x: 183, startPoint y: 47, endPoint x: 208, endPoint y: 52, distance: 25.5
click at [183, 47] on h4 "[PERSON_NAME]" at bounding box center [154, 43] width 100 height 41
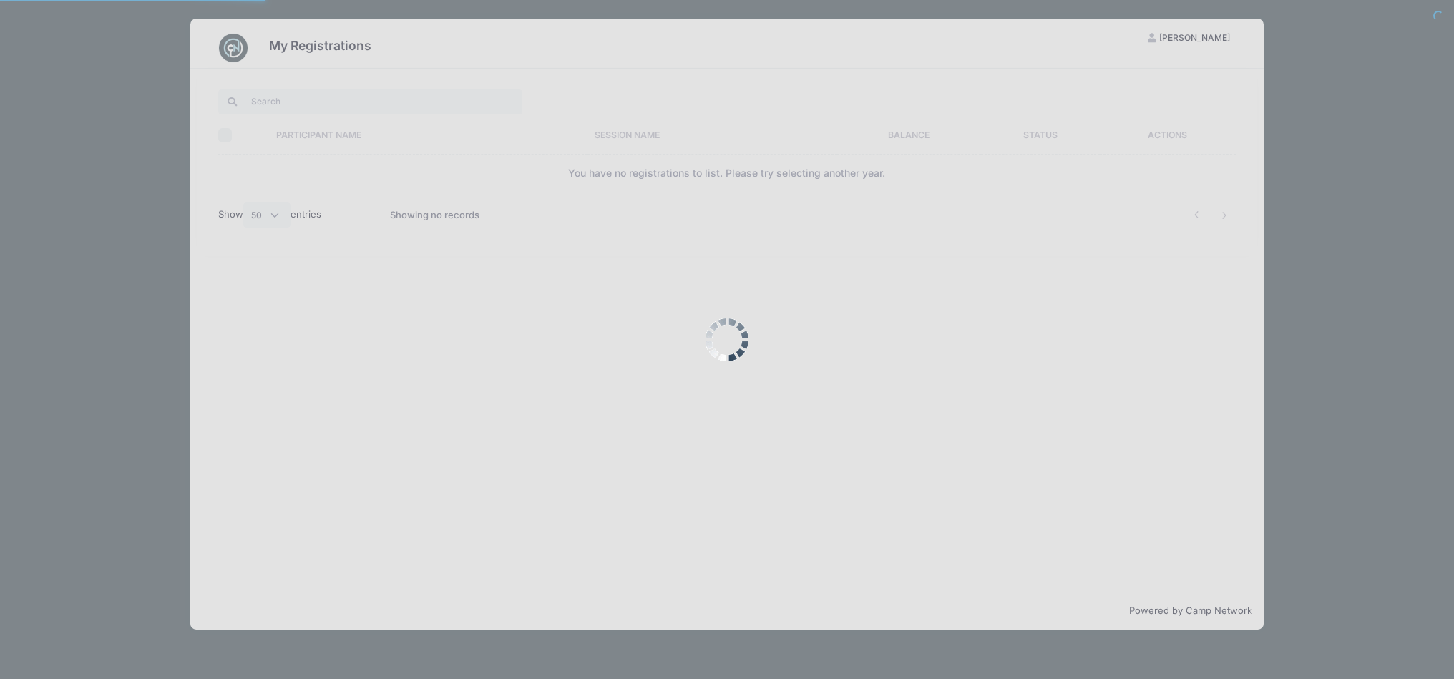
select select "50"
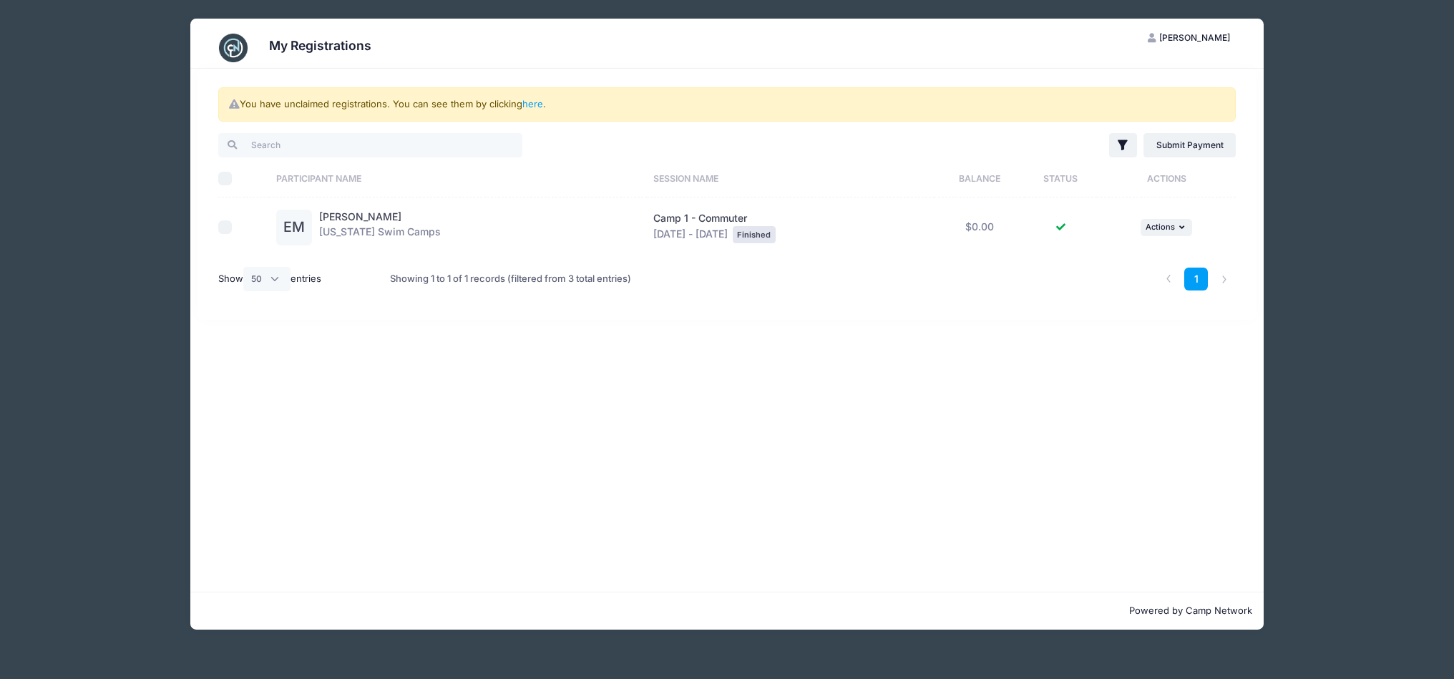
click at [231, 46] on img at bounding box center [233, 48] width 29 height 29
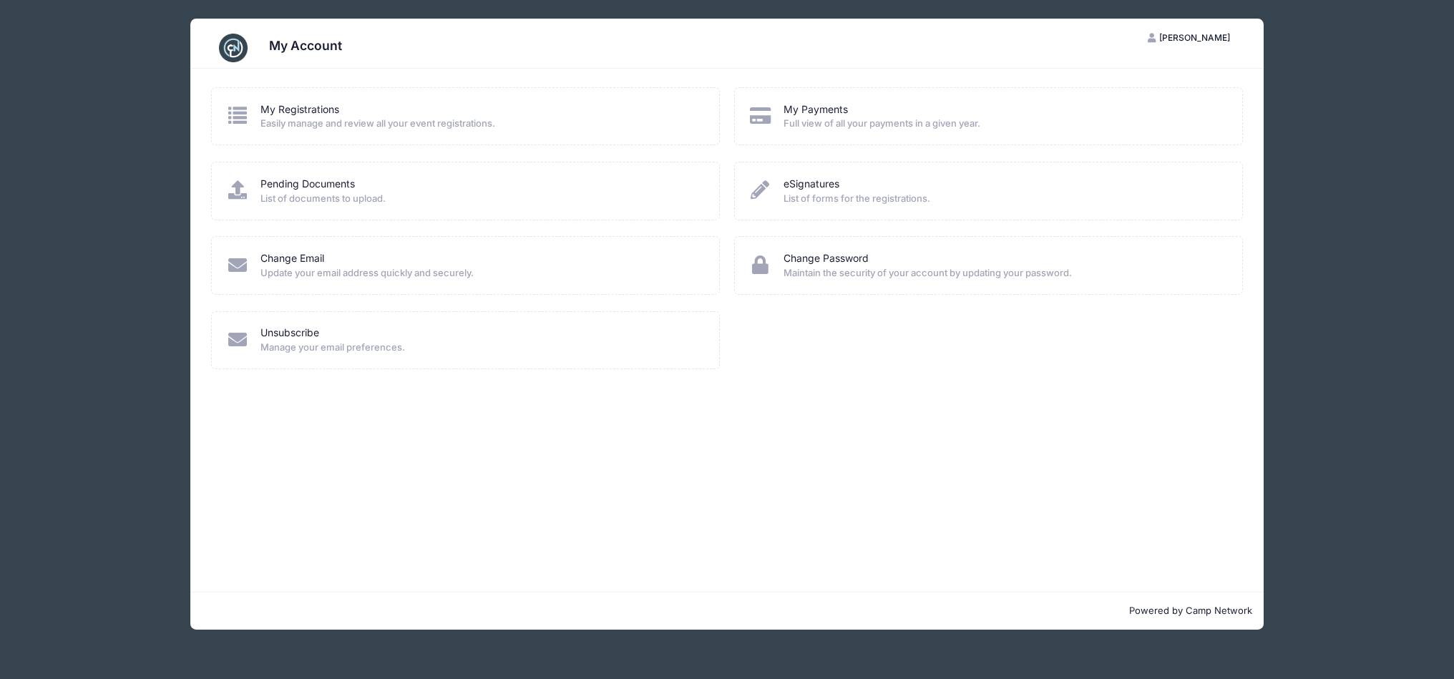
click at [231, 46] on img at bounding box center [233, 48] width 29 height 29
click at [378, 128] on span "Easily manage and review all your event registrations." at bounding box center [480, 124] width 440 height 14
click at [279, 111] on link "My Registrations" at bounding box center [299, 109] width 79 height 15
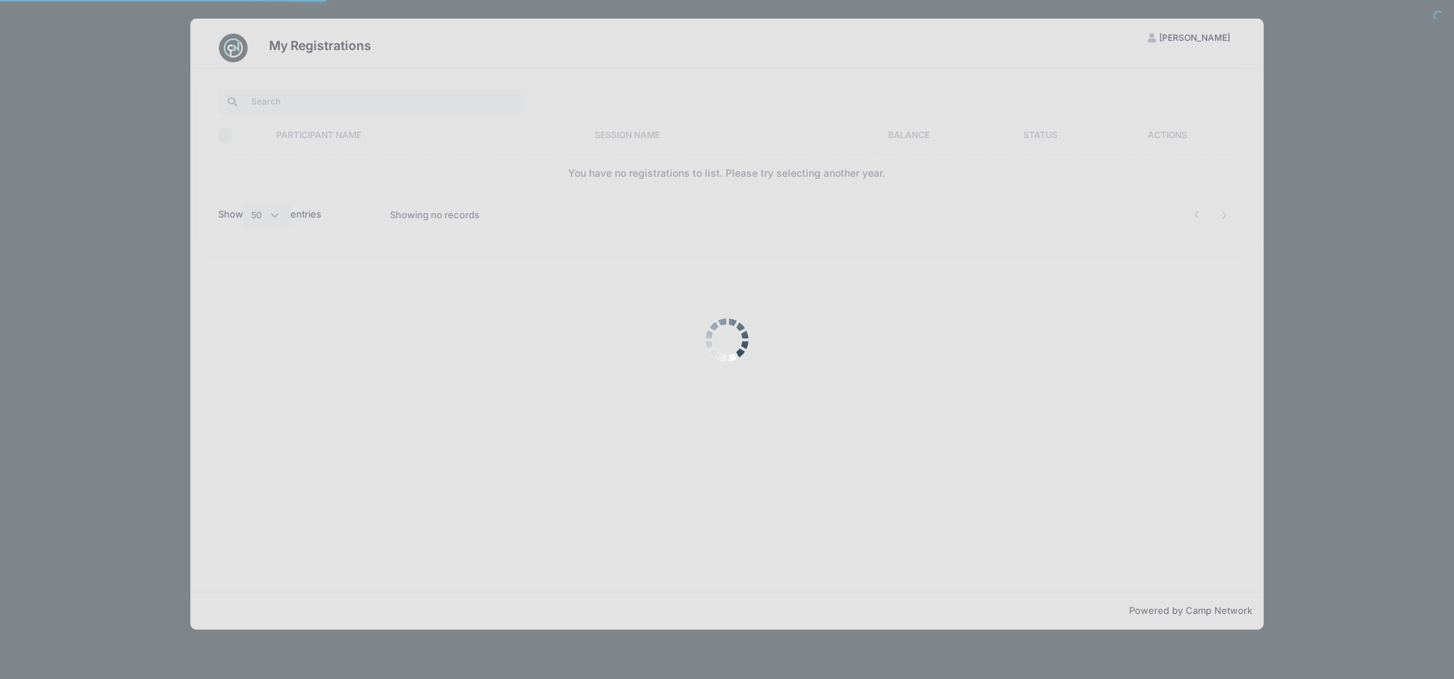
select select "50"
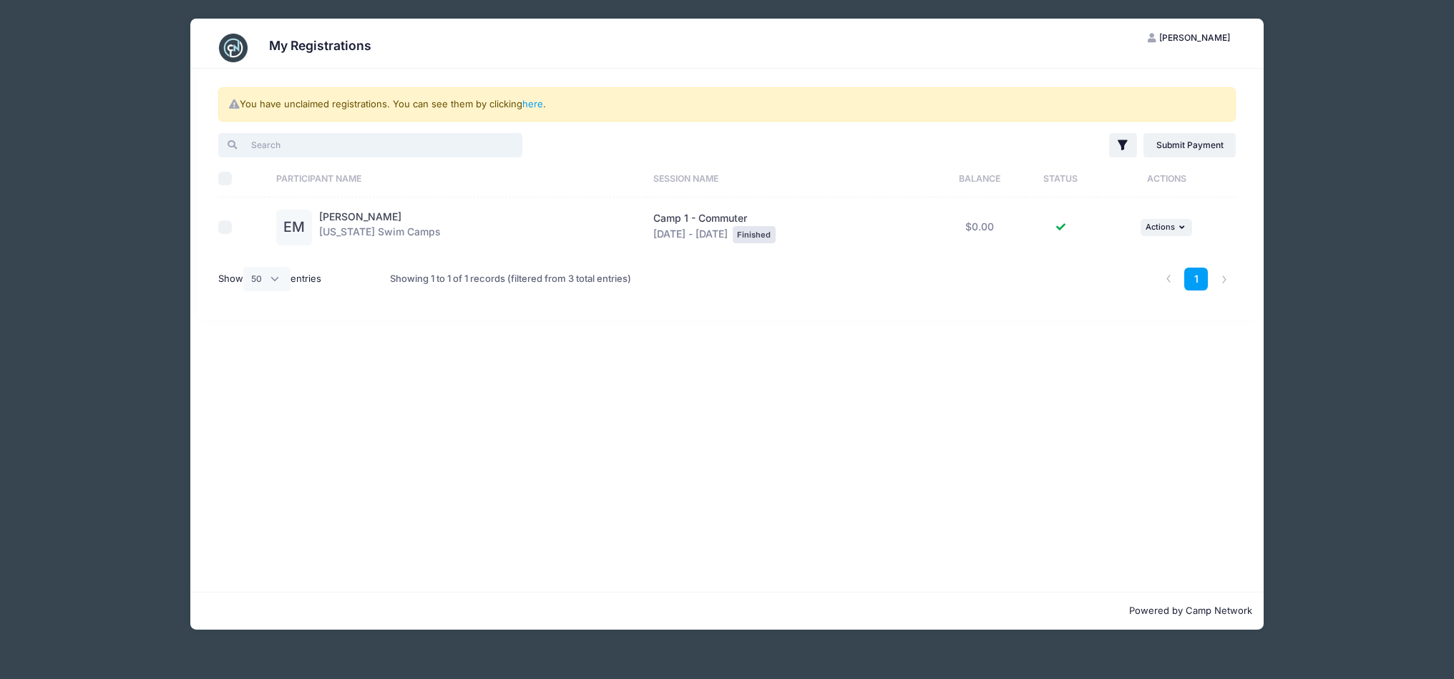
click at [318, 150] on input "search" at bounding box center [370, 145] width 304 height 24
click at [239, 49] on img at bounding box center [233, 48] width 29 height 29
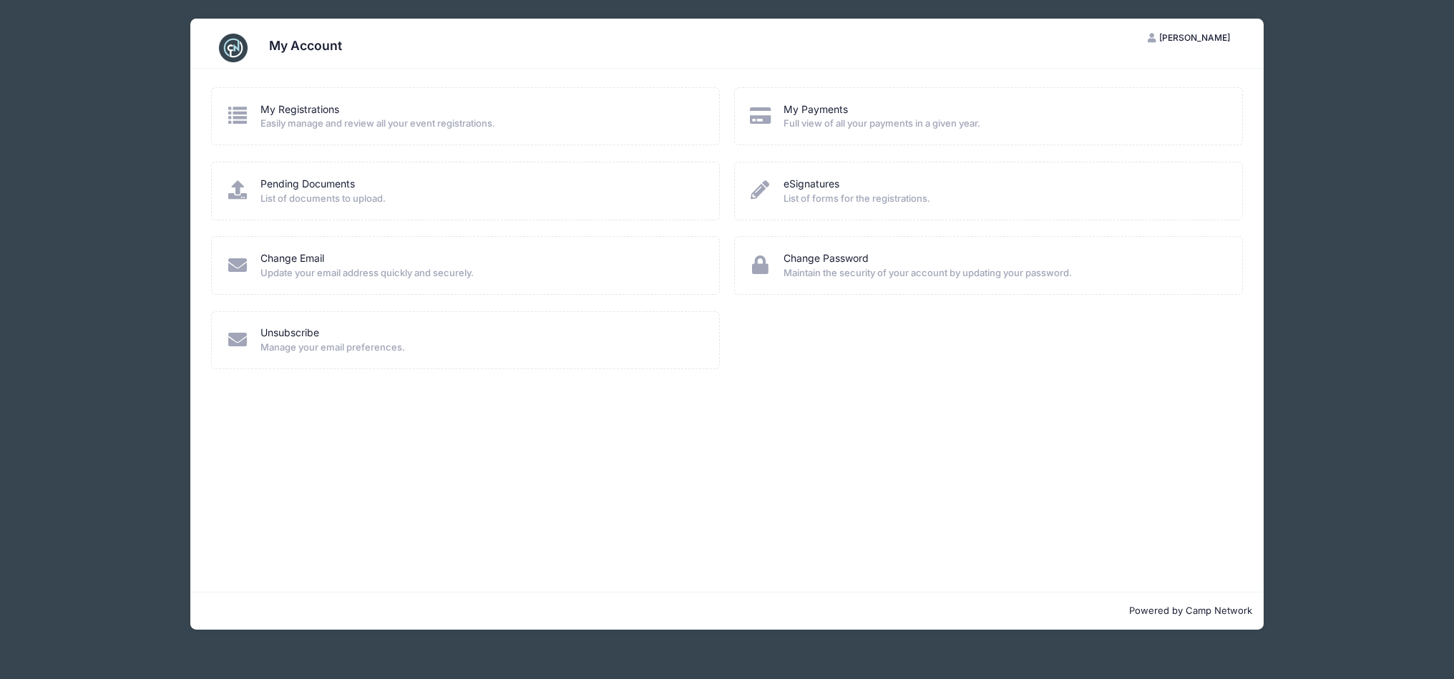
click at [239, 49] on img at bounding box center [233, 48] width 29 height 29
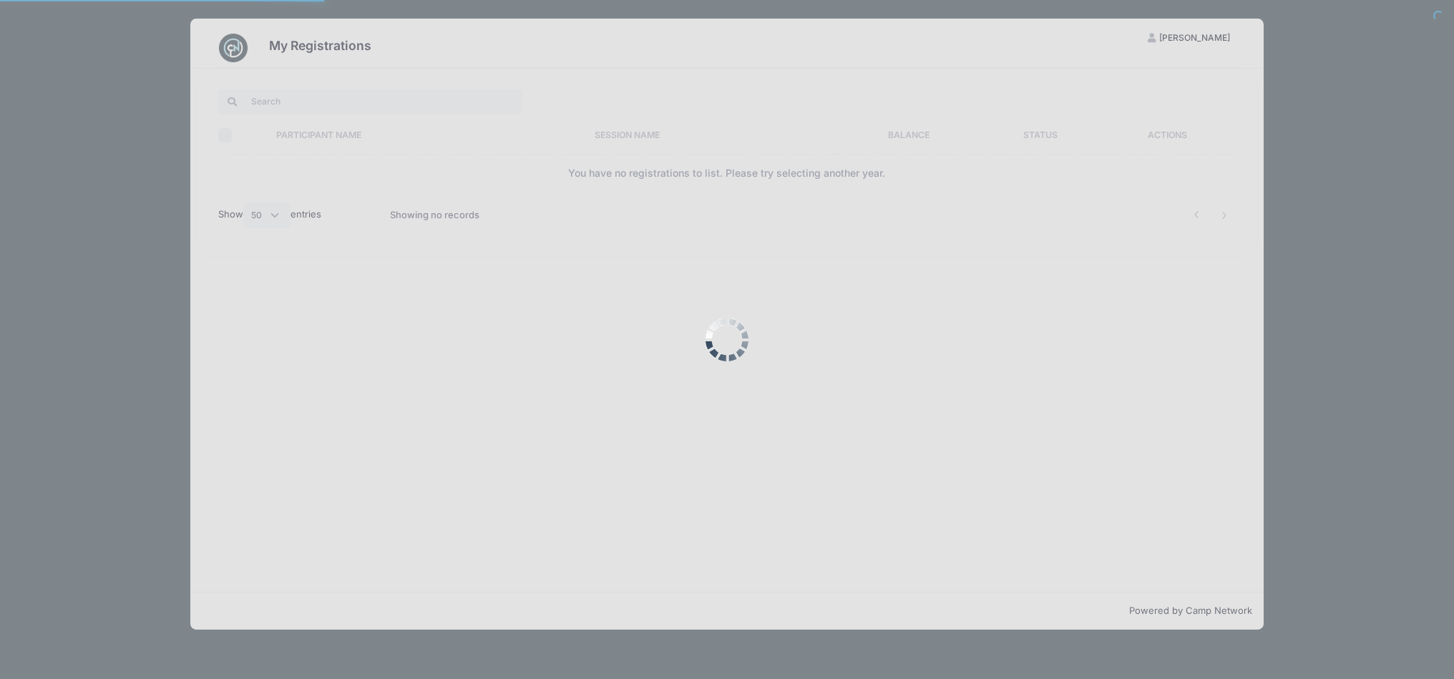
select select "50"
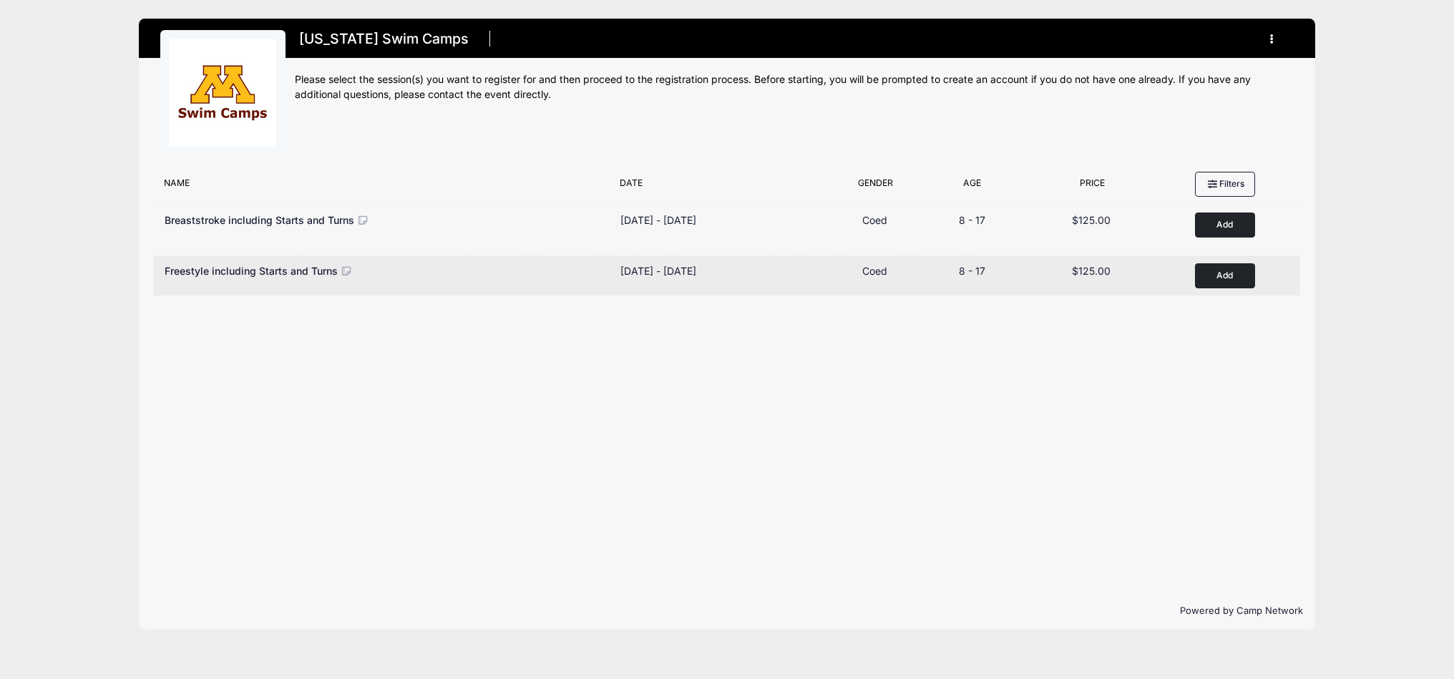
click at [1236, 280] on button "Add to Cart" at bounding box center [1225, 275] width 60 height 25
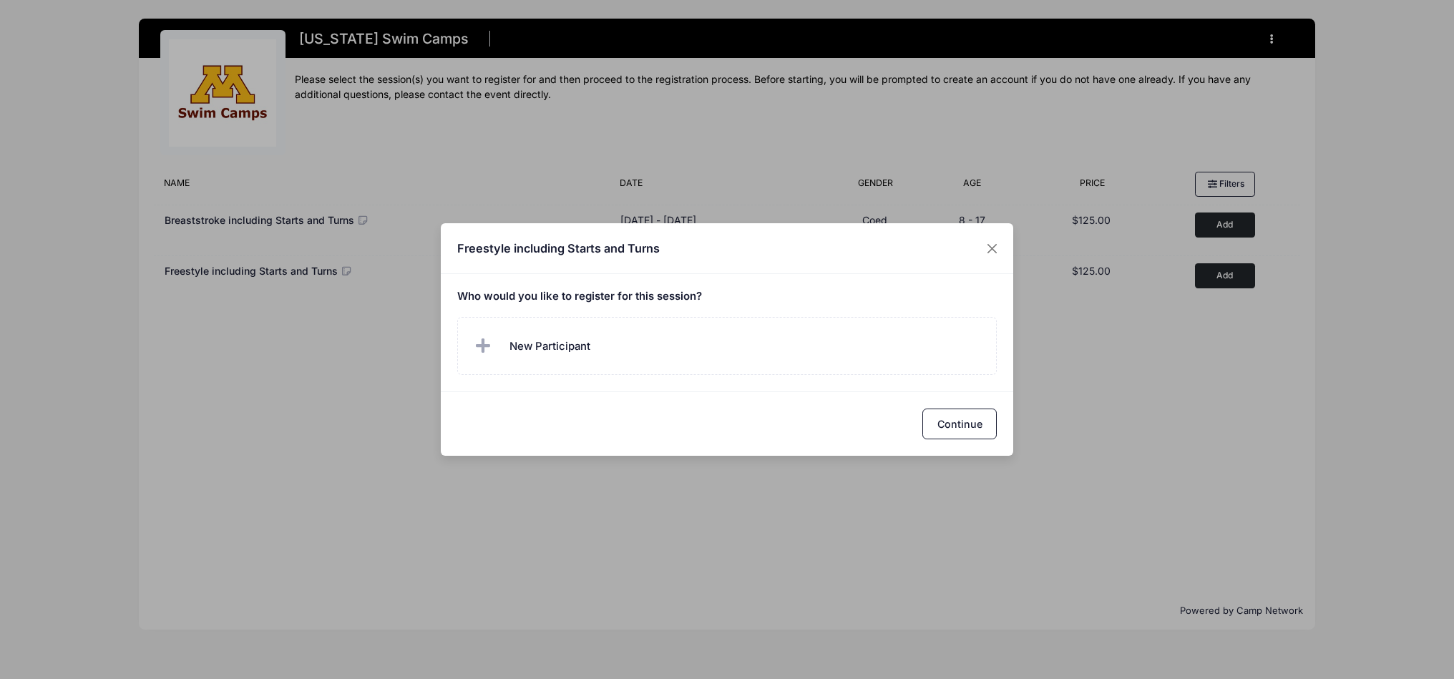
click at [701, 307] on div "Who would you like to register for this session?" at bounding box center [727, 332] width 572 height 117
click at [627, 300] on h5 "Who would you like to register for this session?" at bounding box center [727, 296] width 540 height 13
click at [577, 336] on span "New Participant" at bounding box center [530, 346] width 119 height 29
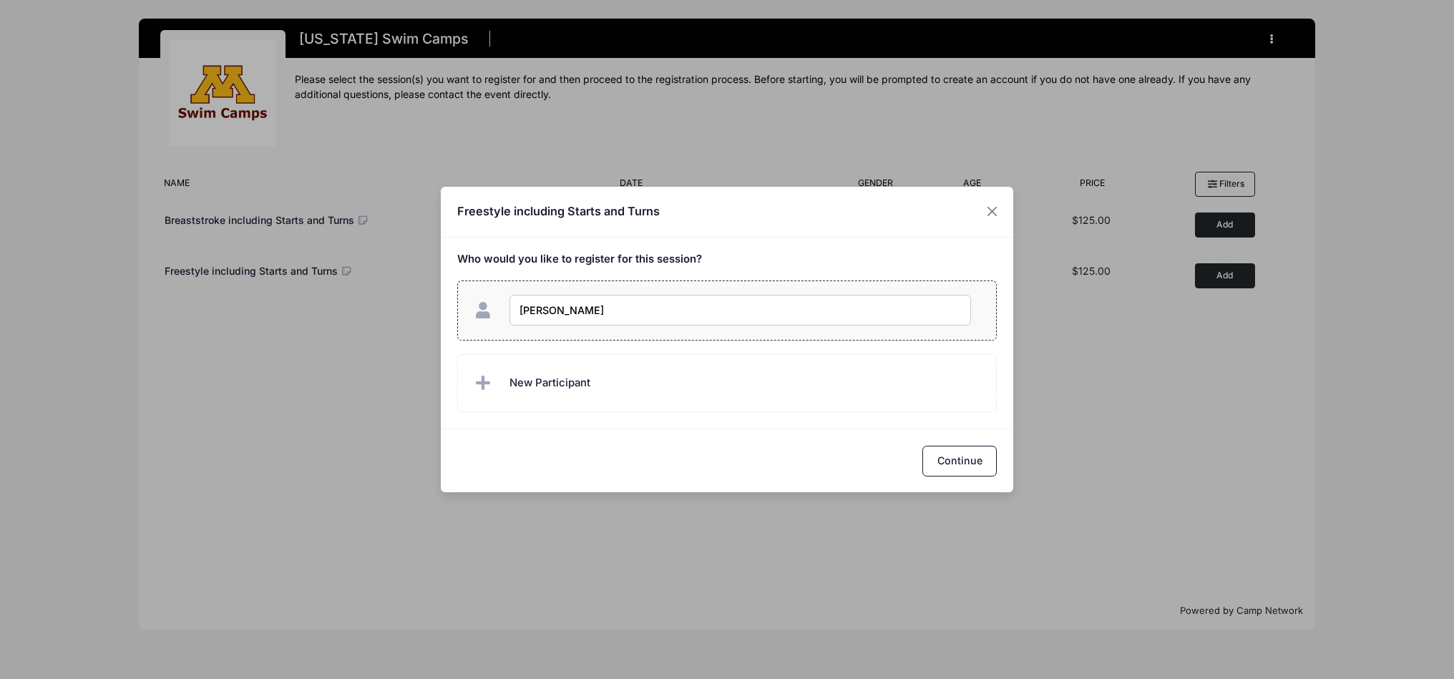
type input "Elena Mendoza"
checkbox input "true"
click at [967, 459] on button "Continue" at bounding box center [959, 461] width 74 height 31
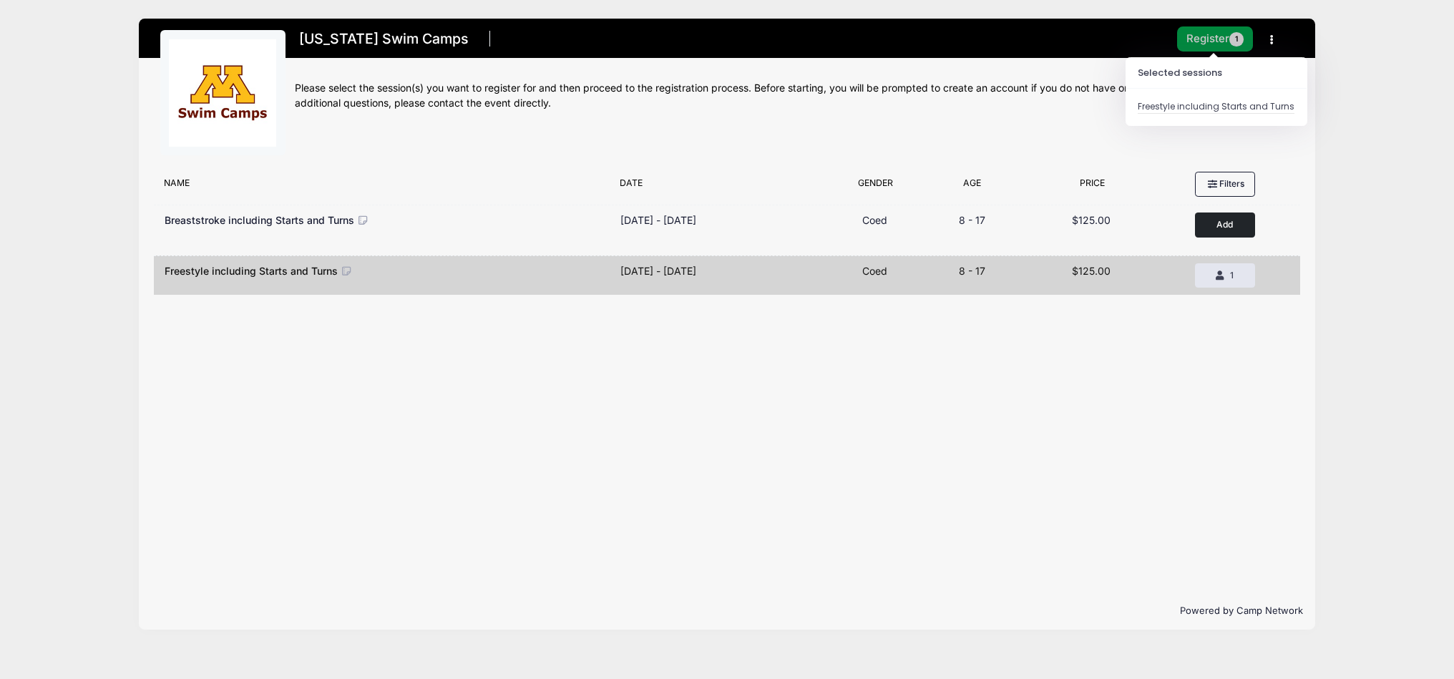
click at [1209, 41] on button "Register 1" at bounding box center [1215, 38] width 76 height 25
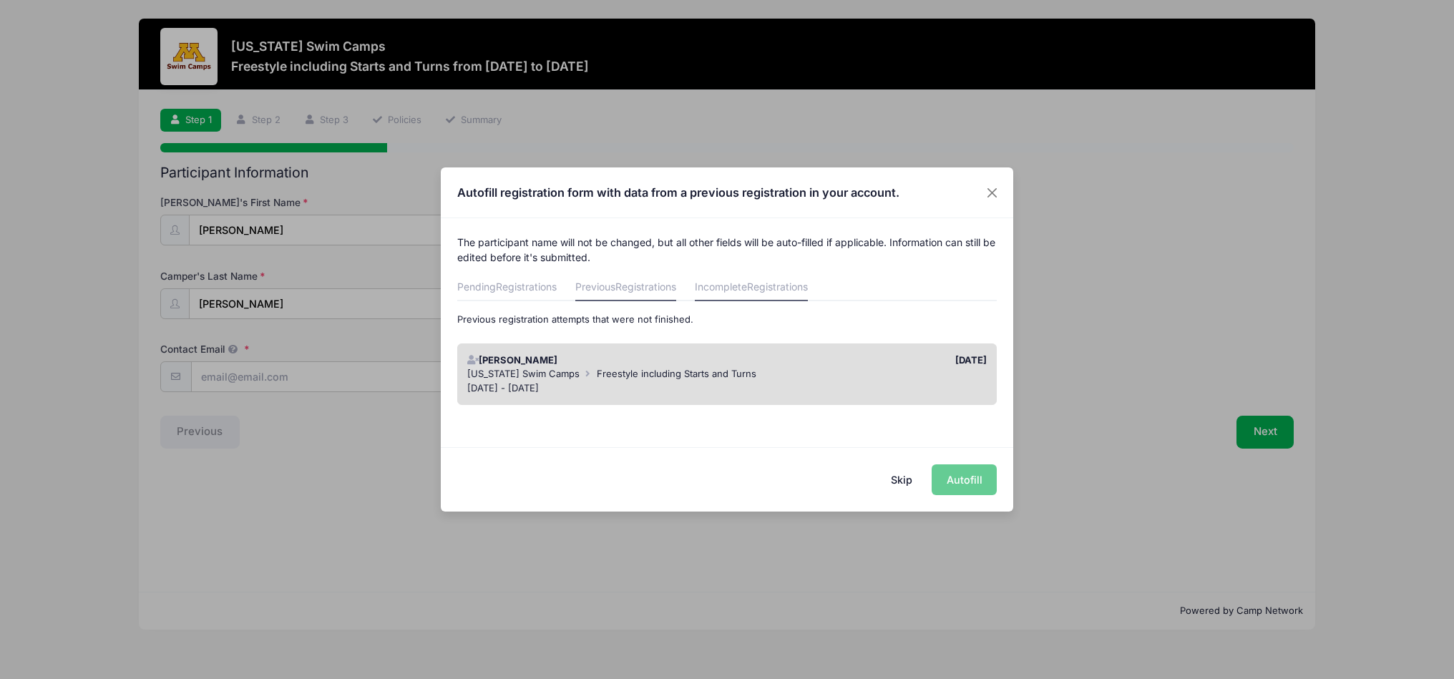
click at [637, 290] on span "Registrations" at bounding box center [645, 286] width 61 height 12
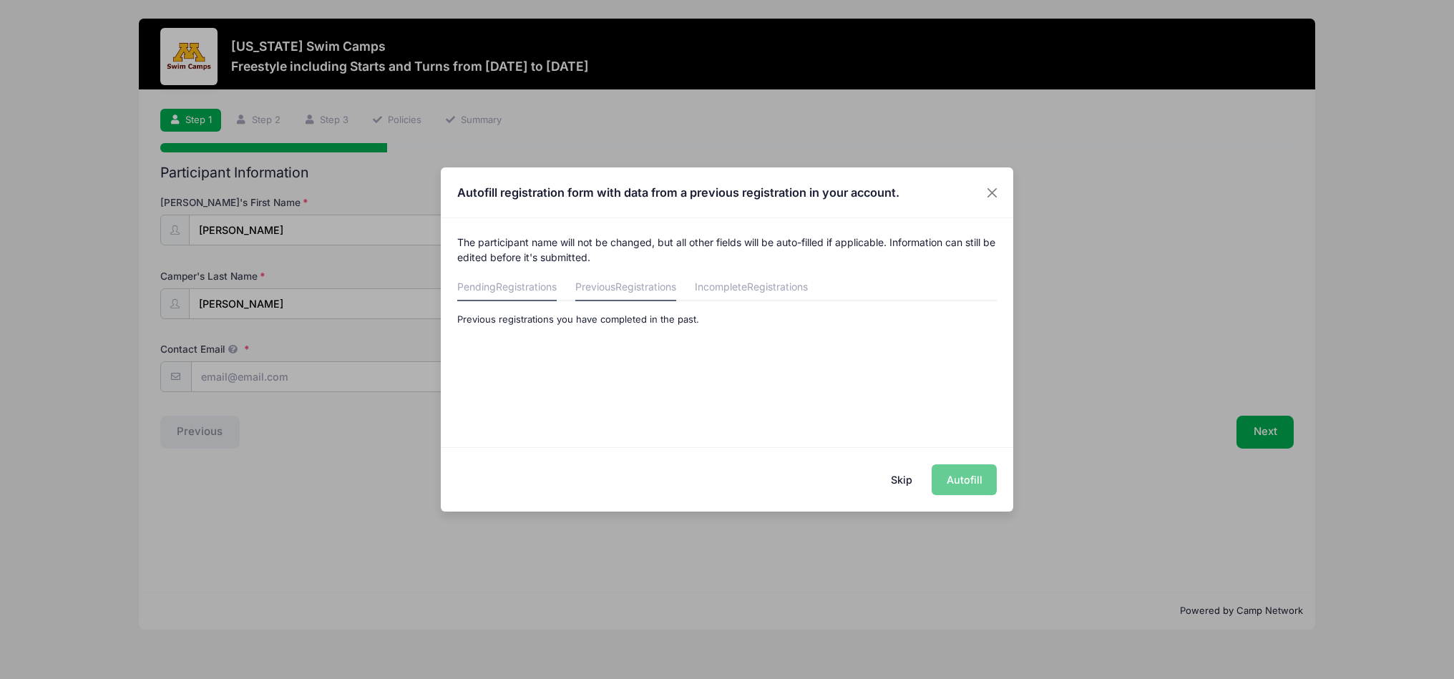
click at [530, 293] on span "Registrations" at bounding box center [526, 286] width 61 height 12
click at [638, 293] on span "Registrations" at bounding box center [645, 286] width 61 height 12
click at [739, 290] on link "Incomplete Registrations" at bounding box center [751, 288] width 113 height 26
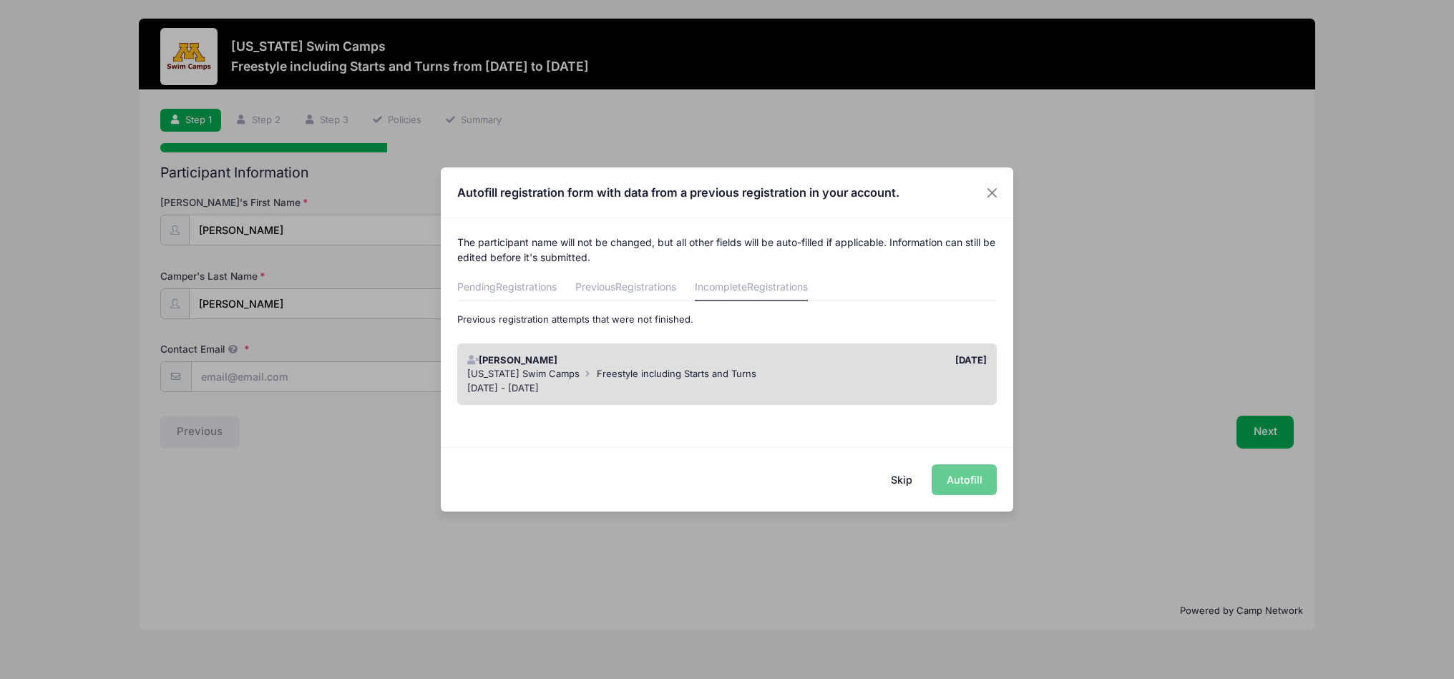
click at [967, 482] on div "Skip Autofill" at bounding box center [727, 479] width 572 height 64
click at [967, 476] on div "Skip Autofill" at bounding box center [727, 479] width 572 height 64
click at [759, 367] on div "[US_STATE] Swim Camps Freestyle including Starts and Turns" at bounding box center [727, 374] width 520 height 14
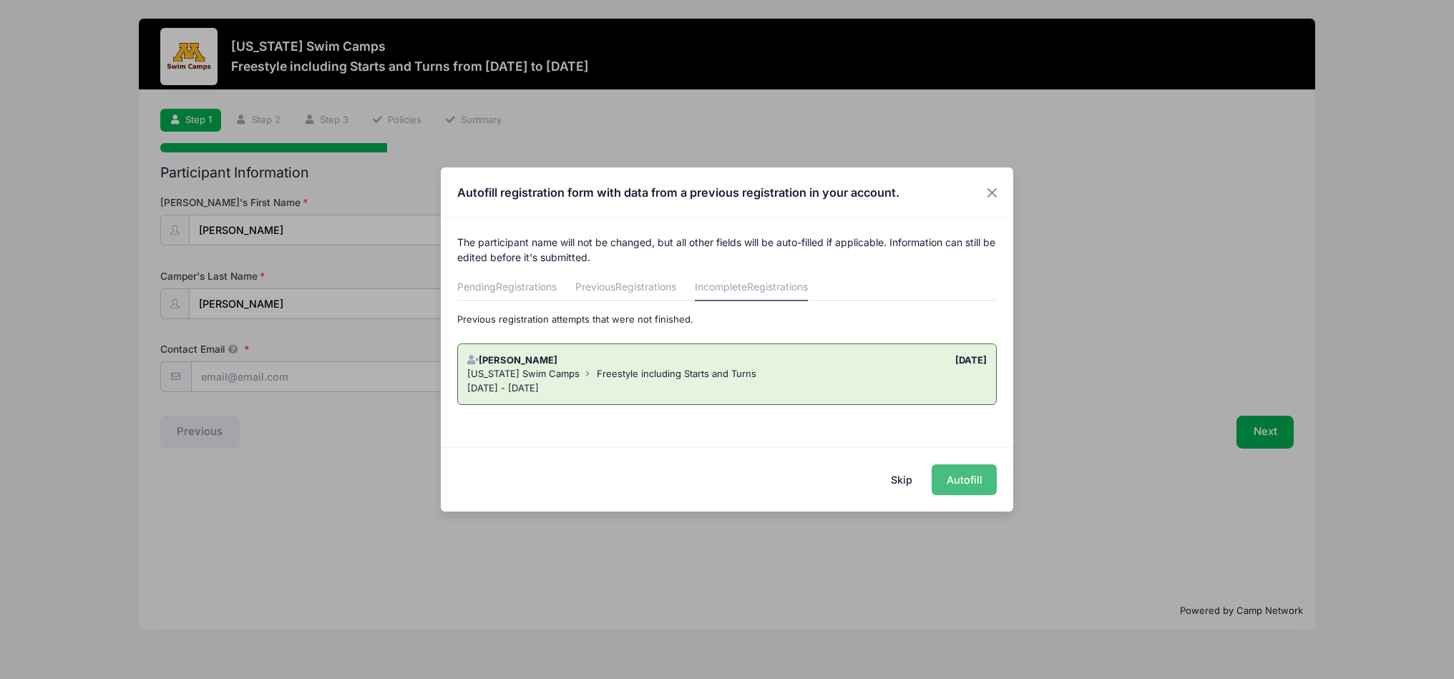
click at [953, 478] on button "Autofill" at bounding box center [963, 479] width 65 height 31
type input "[PERSON_NAME][EMAIL_ADDRESS][PERSON_NAME][DOMAIN_NAME]"
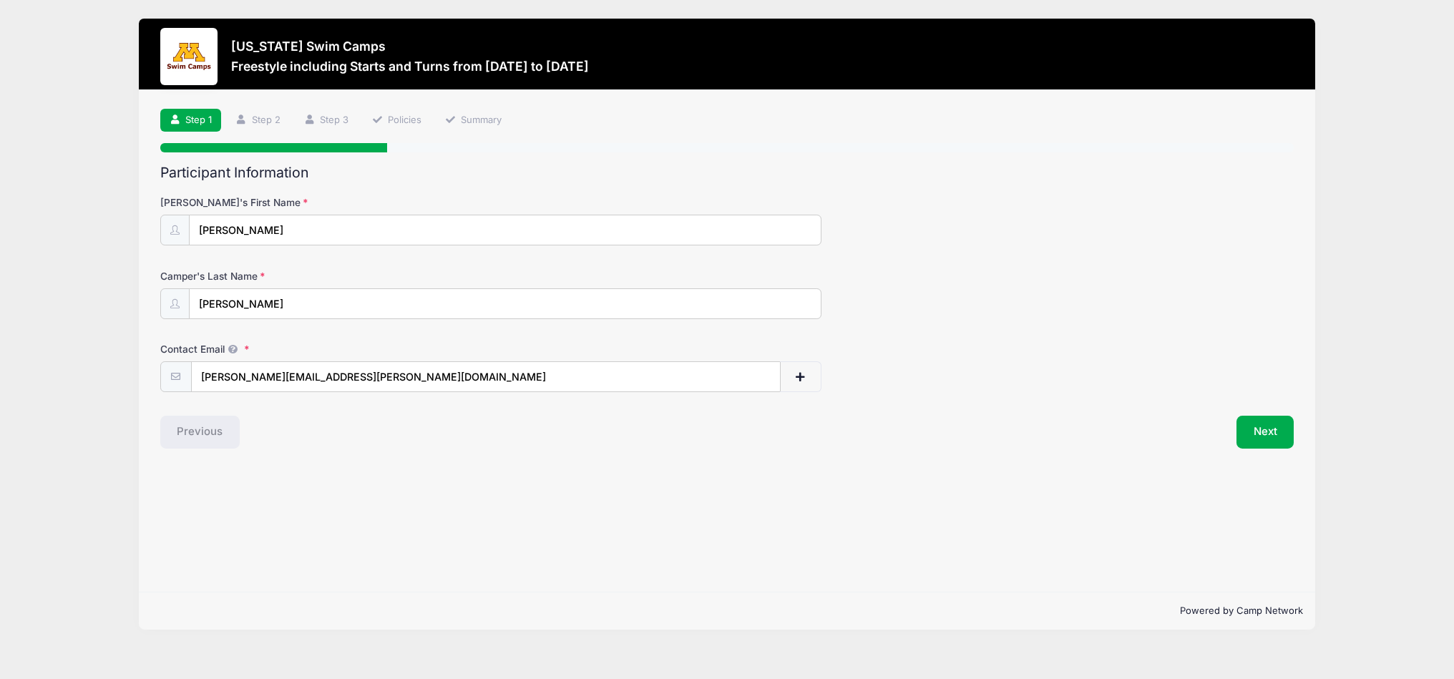
click at [216, 431] on div "Previous" at bounding box center [440, 432] width 574 height 33
click at [542, 472] on div "Step 1 /7 Step 1 Step 2 Step 3 Policies Summary Participant Information [PERSON…" at bounding box center [726, 341] width 1175 height 502
click at [1267, 432] on button "Next" at bounding box center [1265, 432] width 58 height 33
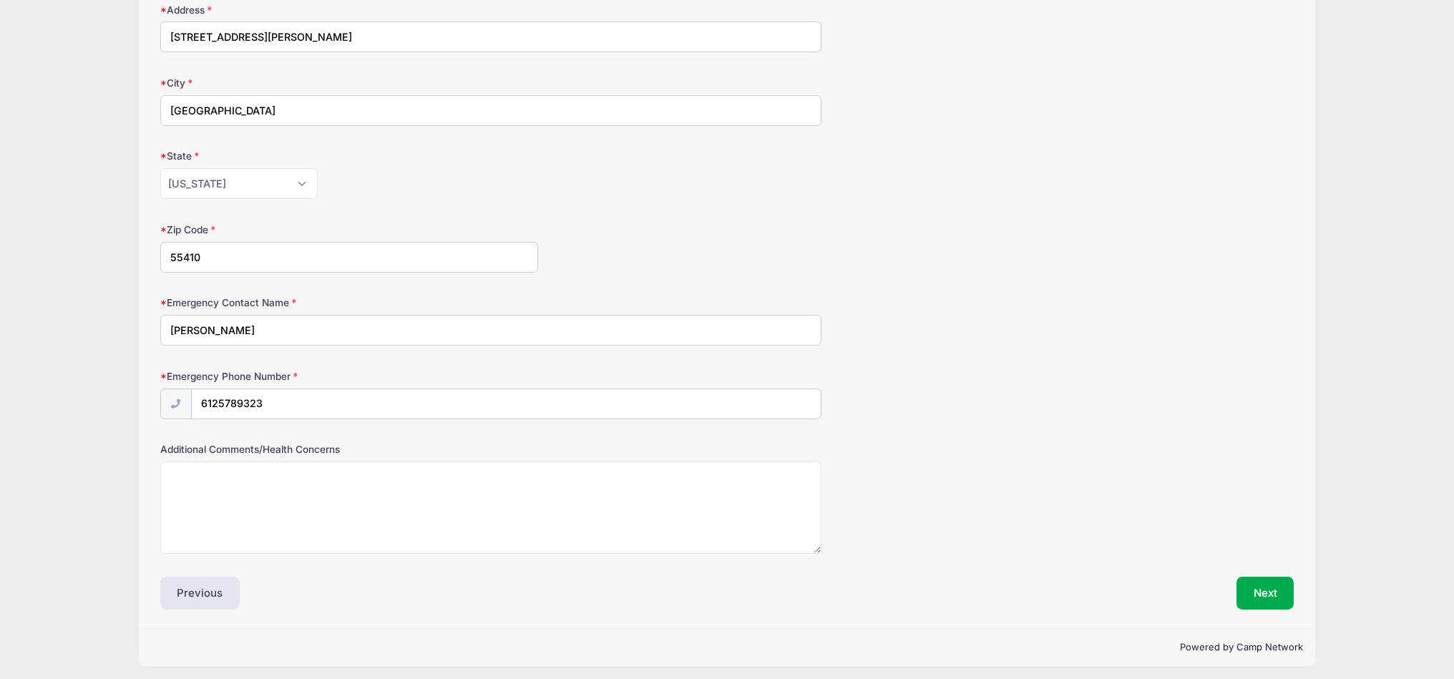
scroll to position [559, 0]
click at [517, 488] on textarea "Additional Comments/Health Concerns" at bounding box center [490, 507] width 661 height 92
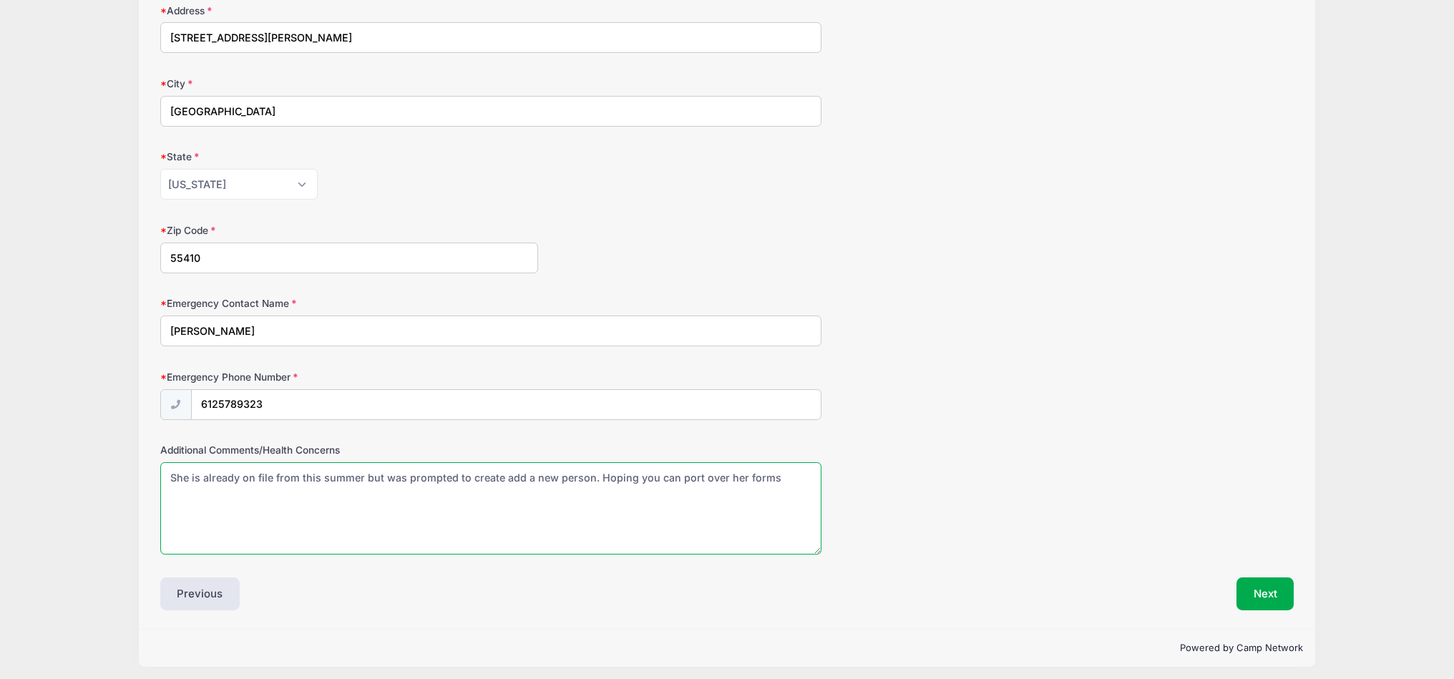
scroll to position [559, 0]
type textarea "She is already on file from this summer but was prompted to create add a new pe…"
click at [1271, 590] on button "Next" at bounding box center [1265, 593] width 58 height 33
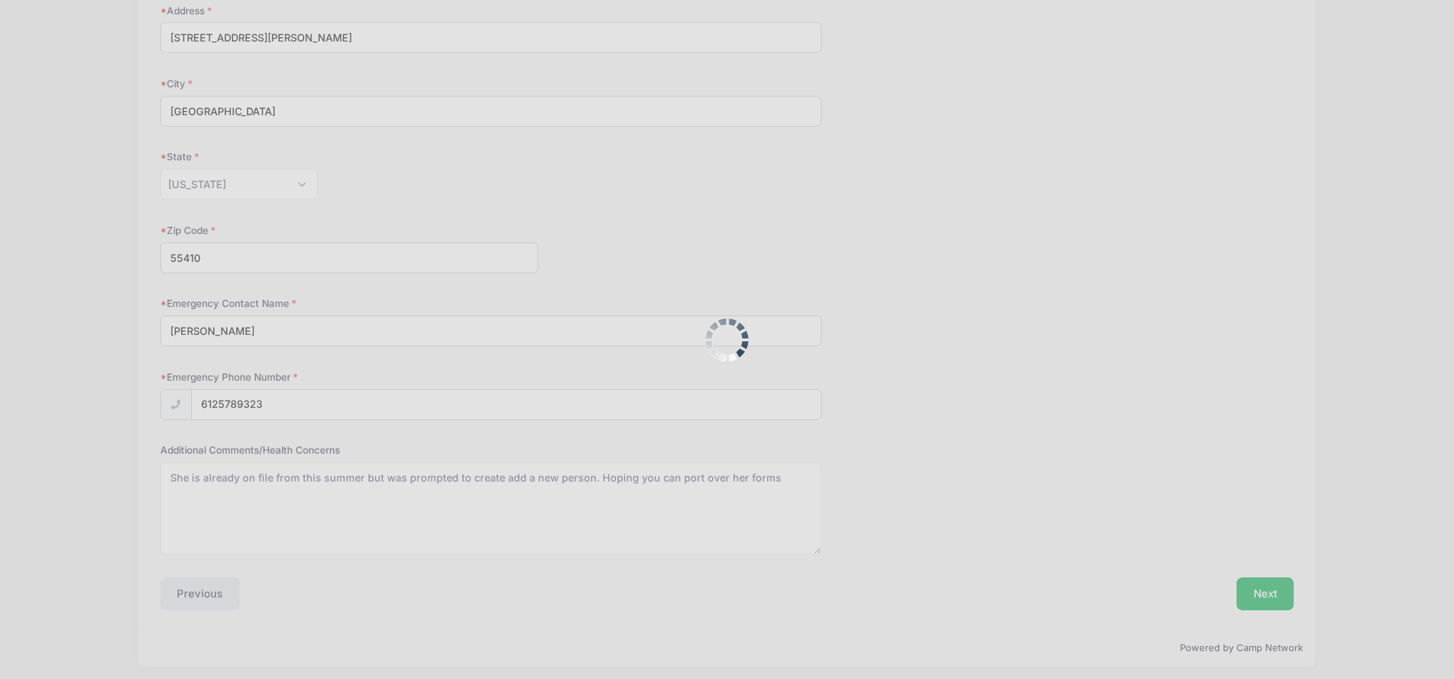
scroll to position [0, 0]
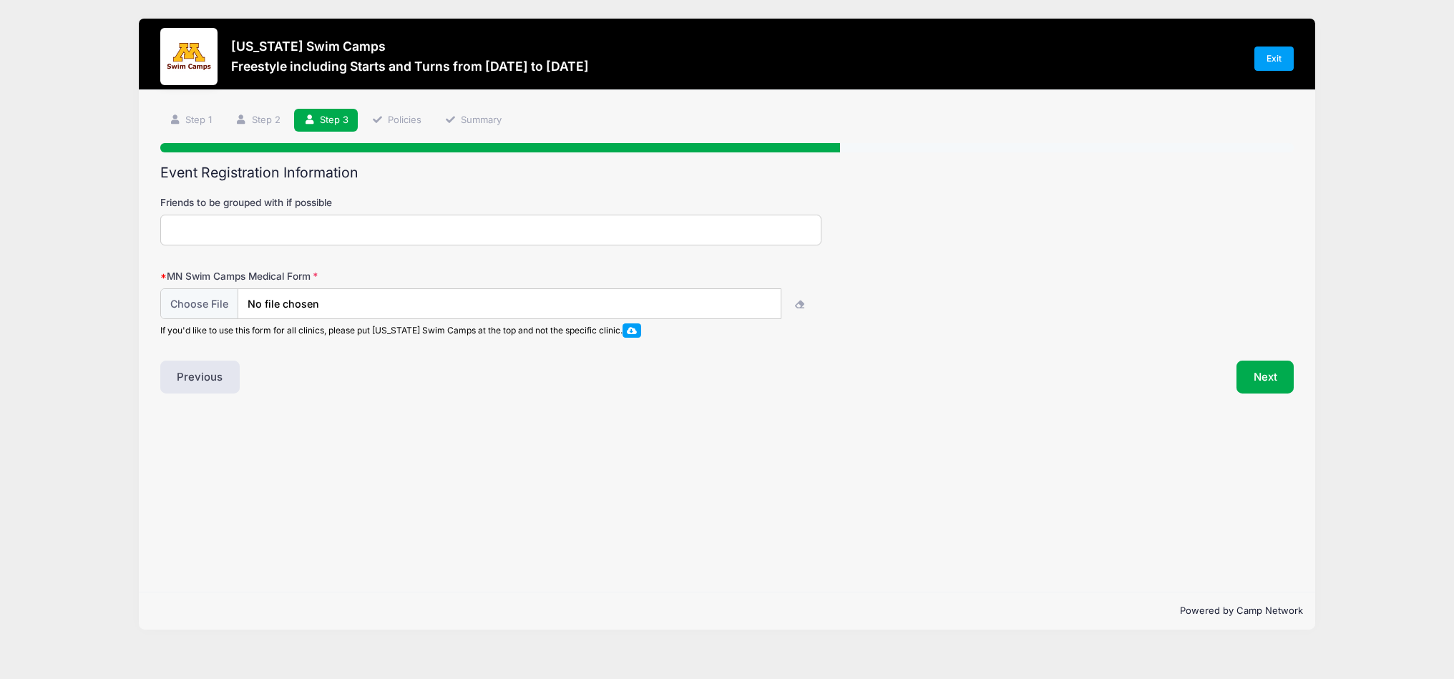
click at [271, 240] on input "Friends to be grouped with if possible" at bounding box center [490, 230] width 661 height 31
paste input "[PERSON_NAME]"
type input "[PERSON_NAME]"
click at [202, 299] on input "file" at bounding box center [470, 303] width 621 height 31
click at [1279, 379] on button "Next" at bounding box center [1265, 377] width 58 height 33
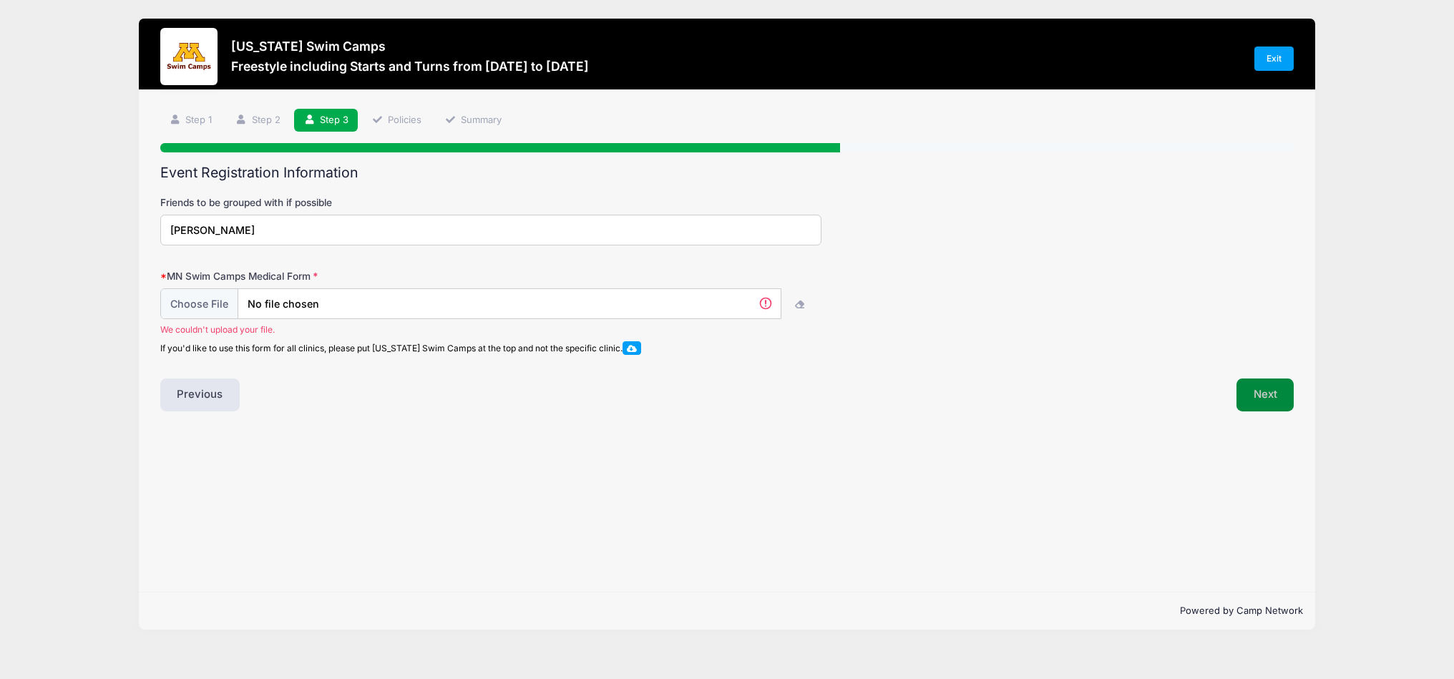
click at [1279, 379] on button "Next" at bounding box center [1265, 394] width 58 height 33
click at [617, 356] on div "Event Registration Information Friends to be grouped with if possible [PERSON_N…" at bounding box center [727, 288] width 1134 height 247
click at [803, 305] on icon "button" at bounding box center [800, 305] width 11 height 0
click at [699, 304] on input "file" at bounding box center [470, 303] width 621 height 31
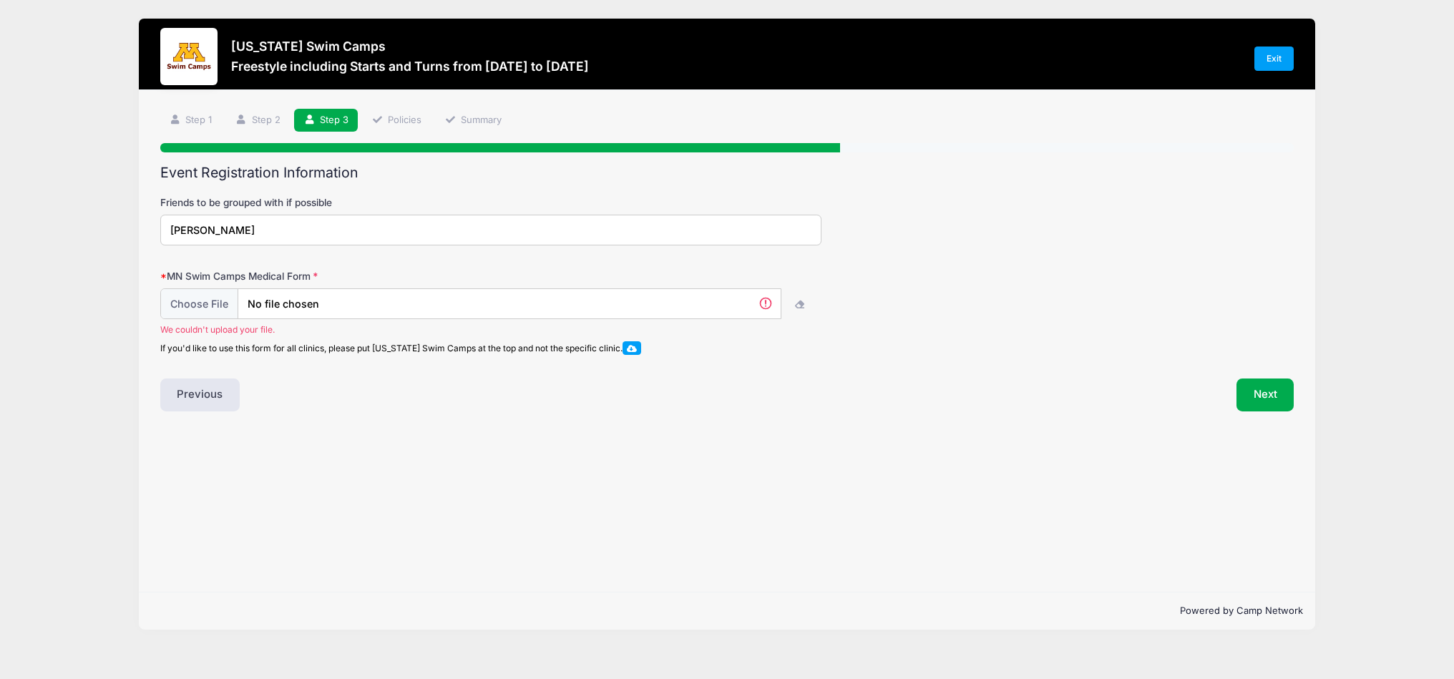
click at [231, 332] on span "We couldn't upload your file." at bounding box center [490, 329] width 661 height 13
click at [640, 348] on span at bounding box center [631, 348] width 19 height 14
